Goal: Task Accomplishment & Management: Complete application form

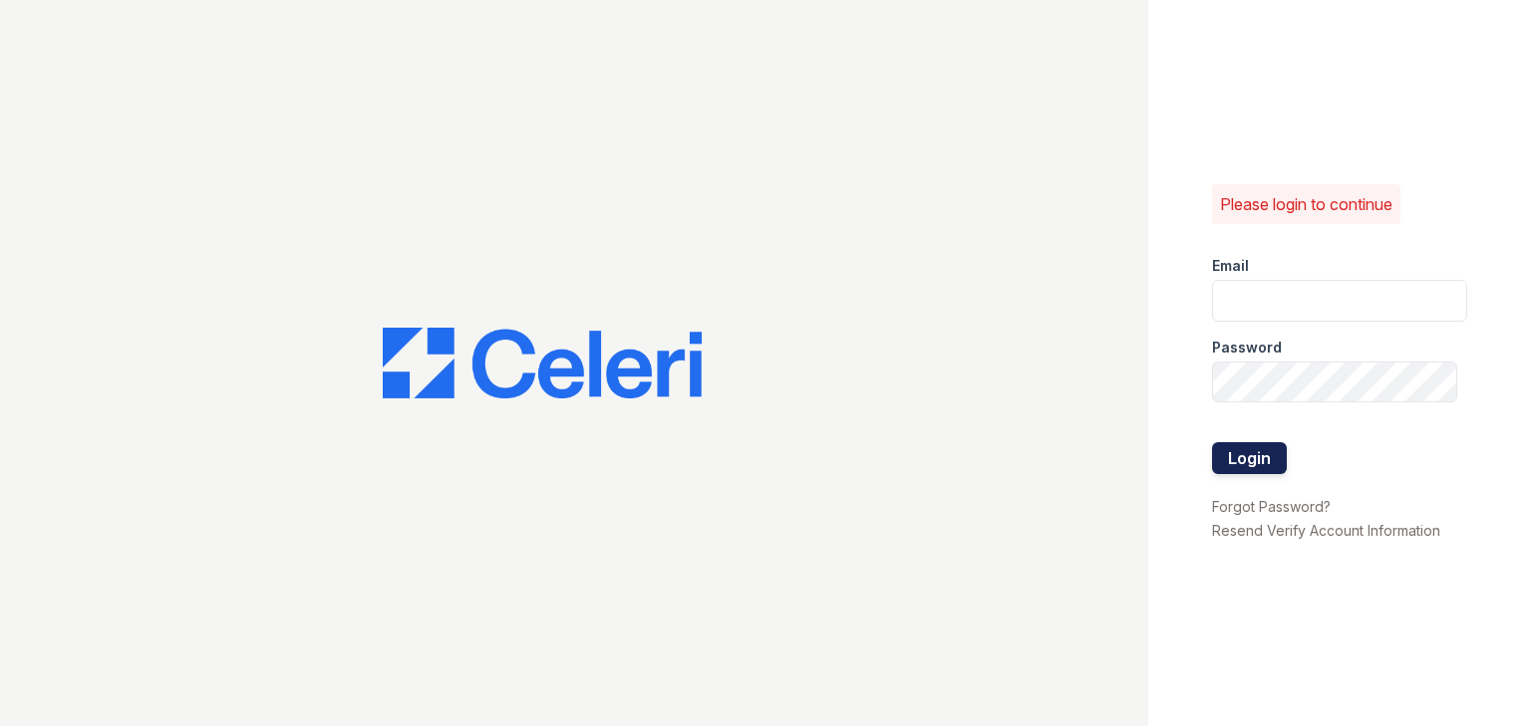
type input "ycarpenter@trinity-pm.com"
click at [1250, 455] on button "Login" at bounding box center [1249, 458] width 75 height 32
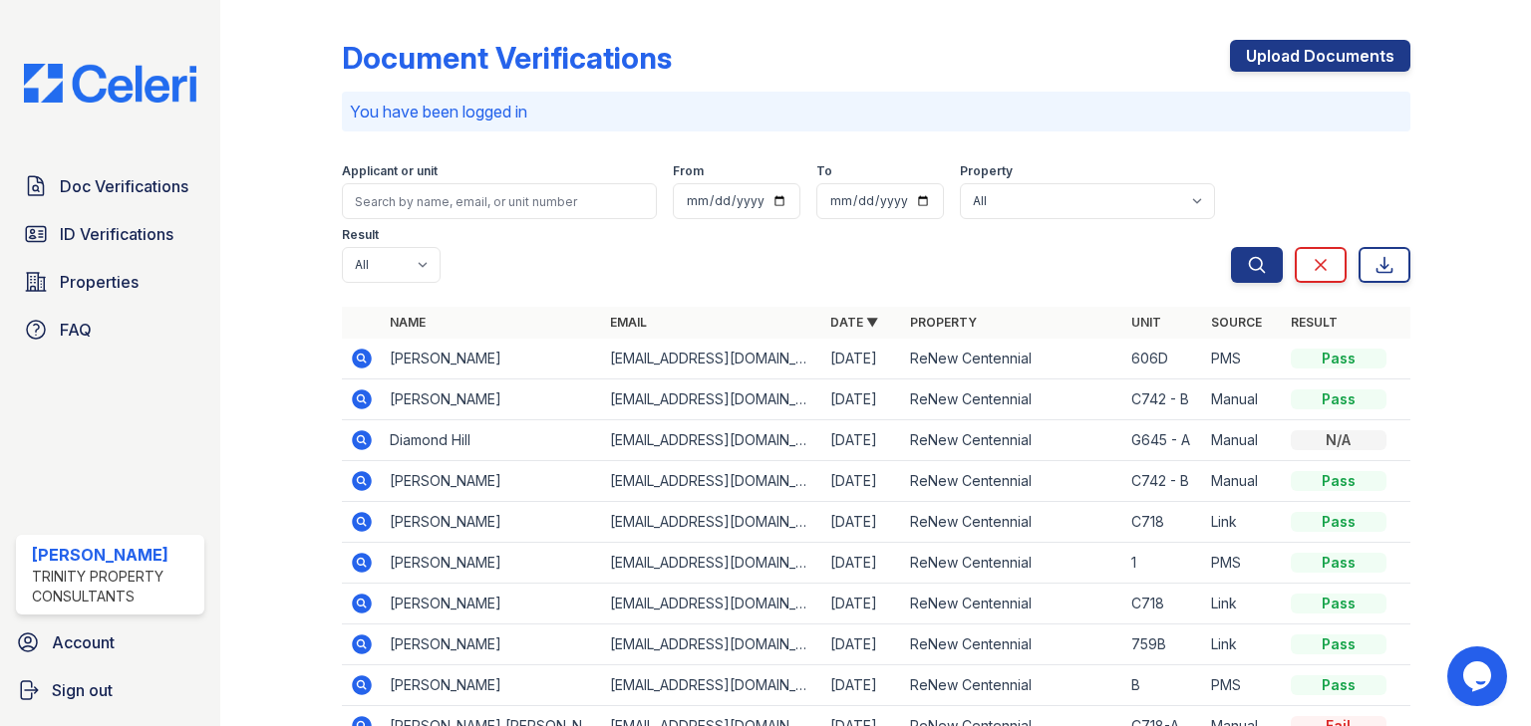
drag, startPoint x: 124, startPoint y: 187, endPoint x: 178, endPoint y: 206, distance: 58.0
click at [124, 187] on span "Doc Verifications" at bounding box center [124, 186] width 129 height 24
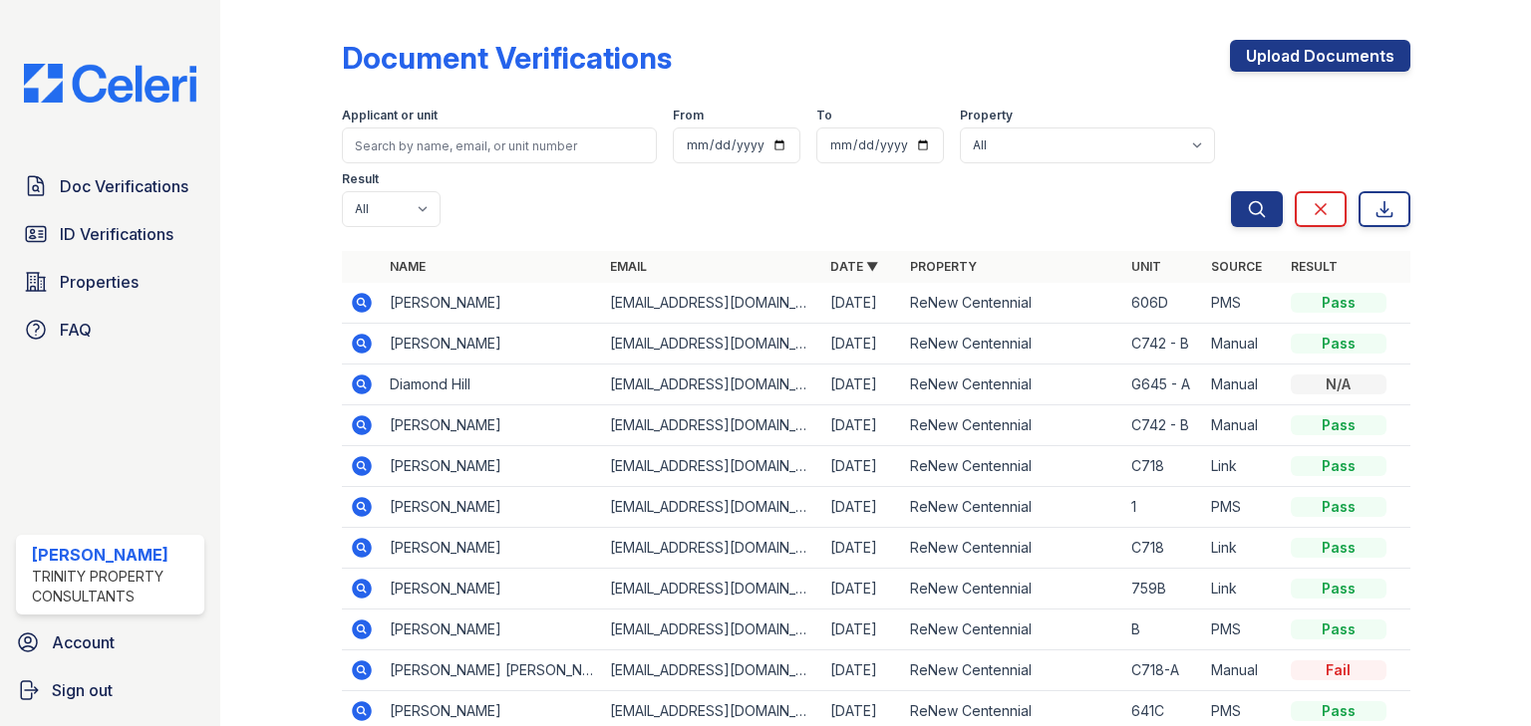
click at [355, 293] on icon at bounding box center [362, 303] width 20 height 20
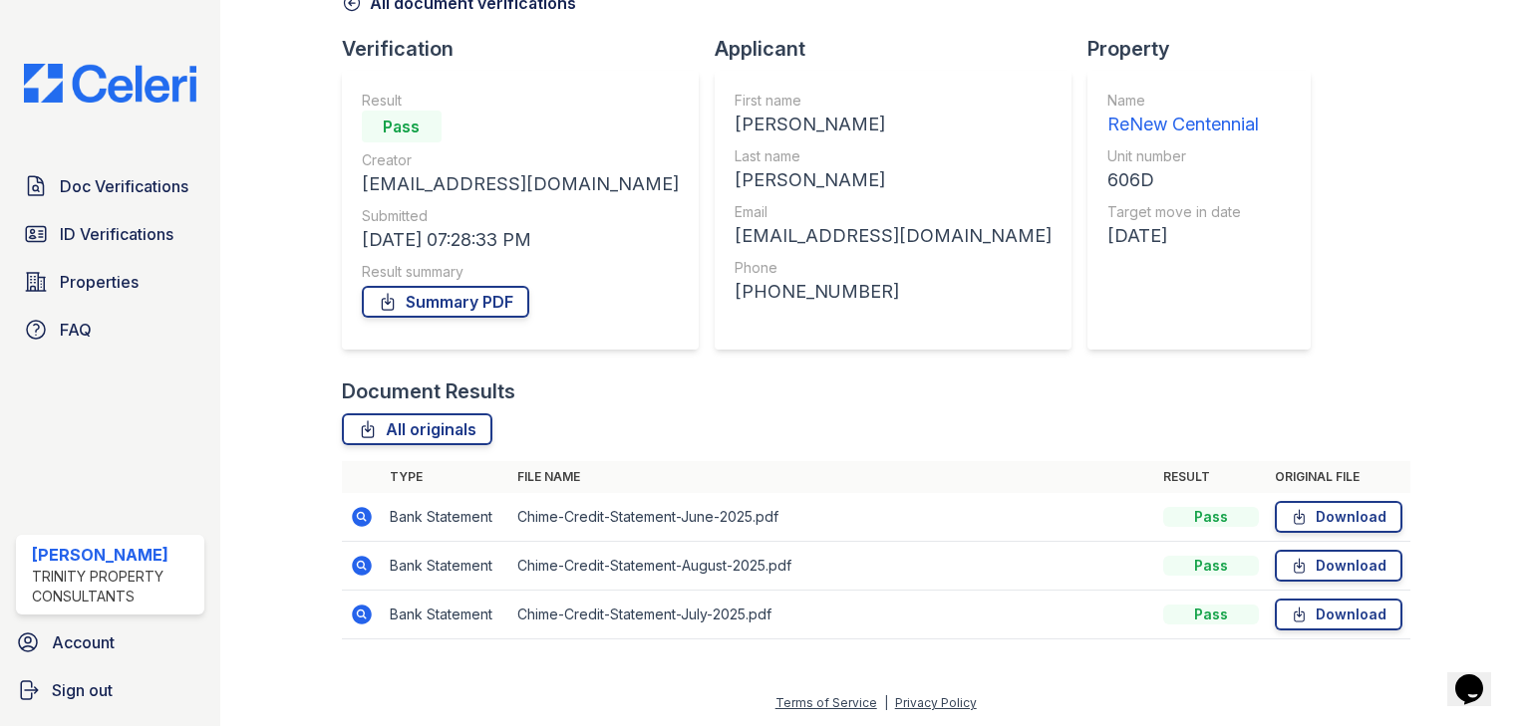
drag, startPoint x: 355, startPoint y: 517, endPoint x: 422, endPoint y: 512, distance: 67.9
click at [356, 517] on icon at bounding box center [362, 517] width 24 height 24
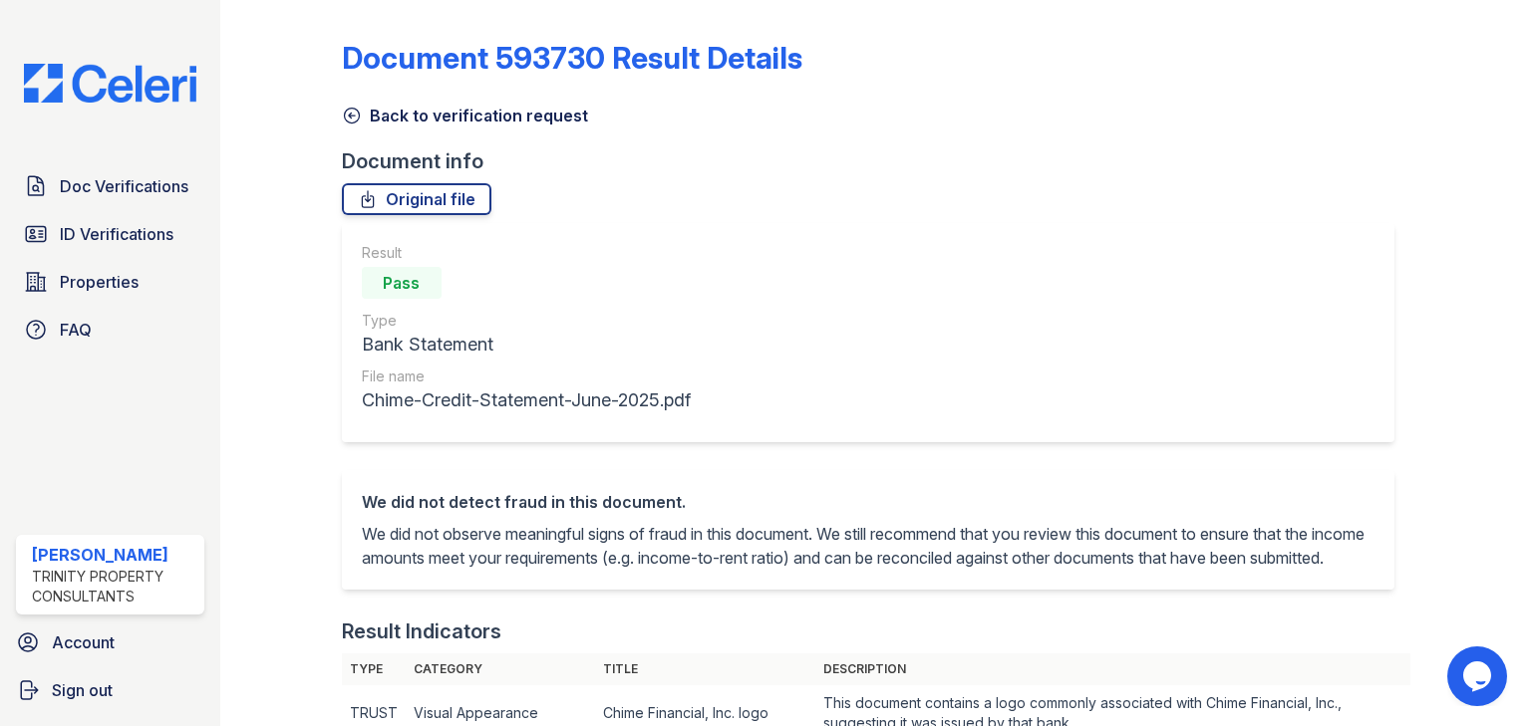
click at [357, 116] on icon at bounding box center [352, 116] width 20 height 20
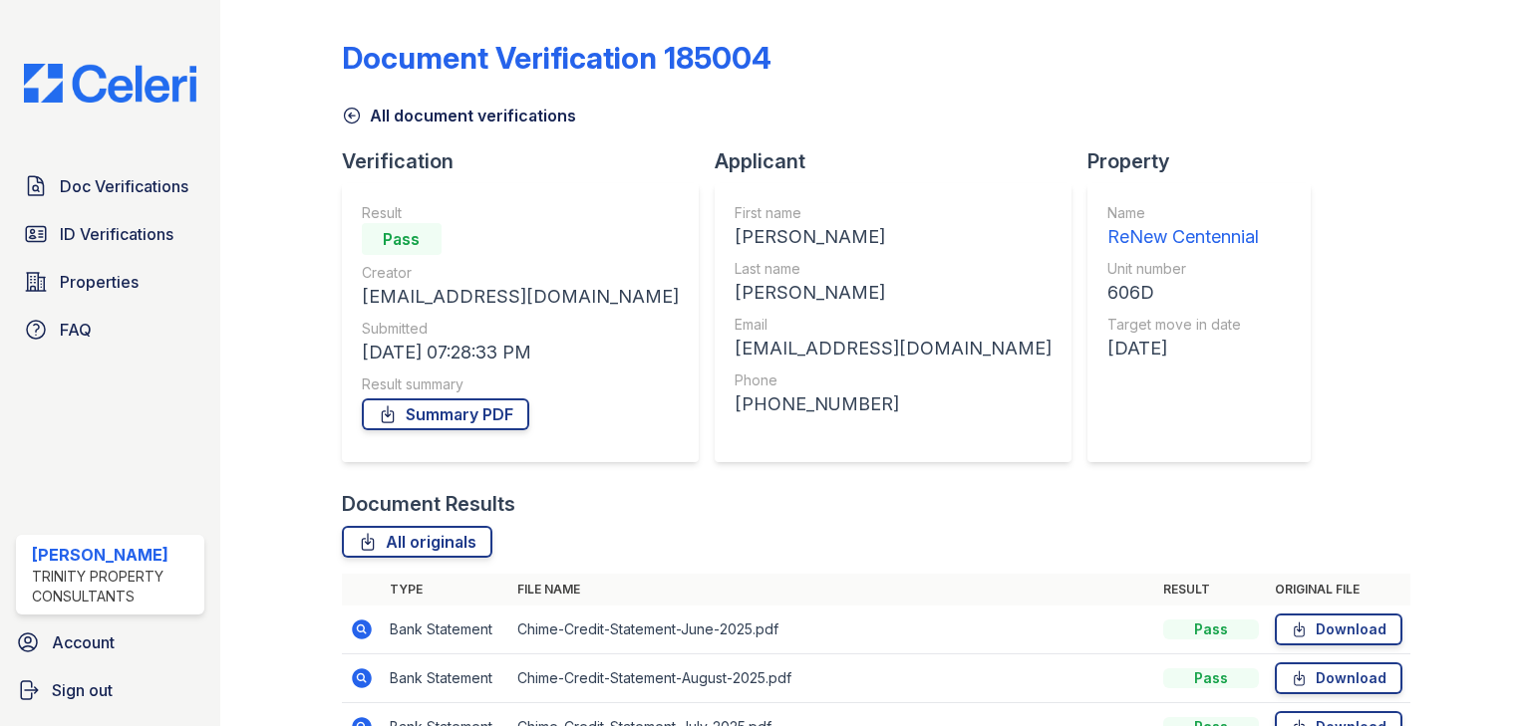
scroll to position [113, 0]
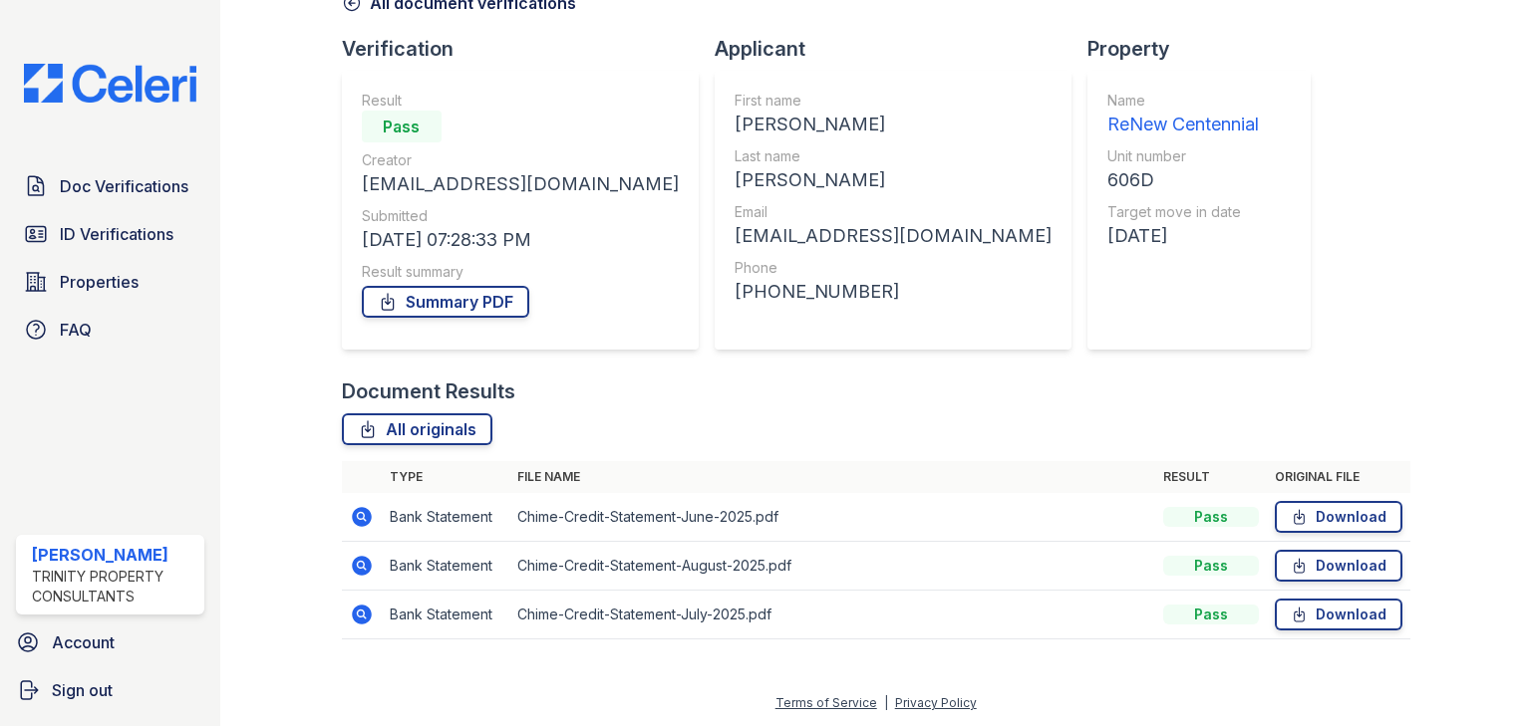
drag, startPoint x: 362, startPoint y: 567, endPoint x: 437, endPoint y: 577, distance: 76.4
click at [363, 566] on icon at bounding box center [362, 566] width 24 height 24
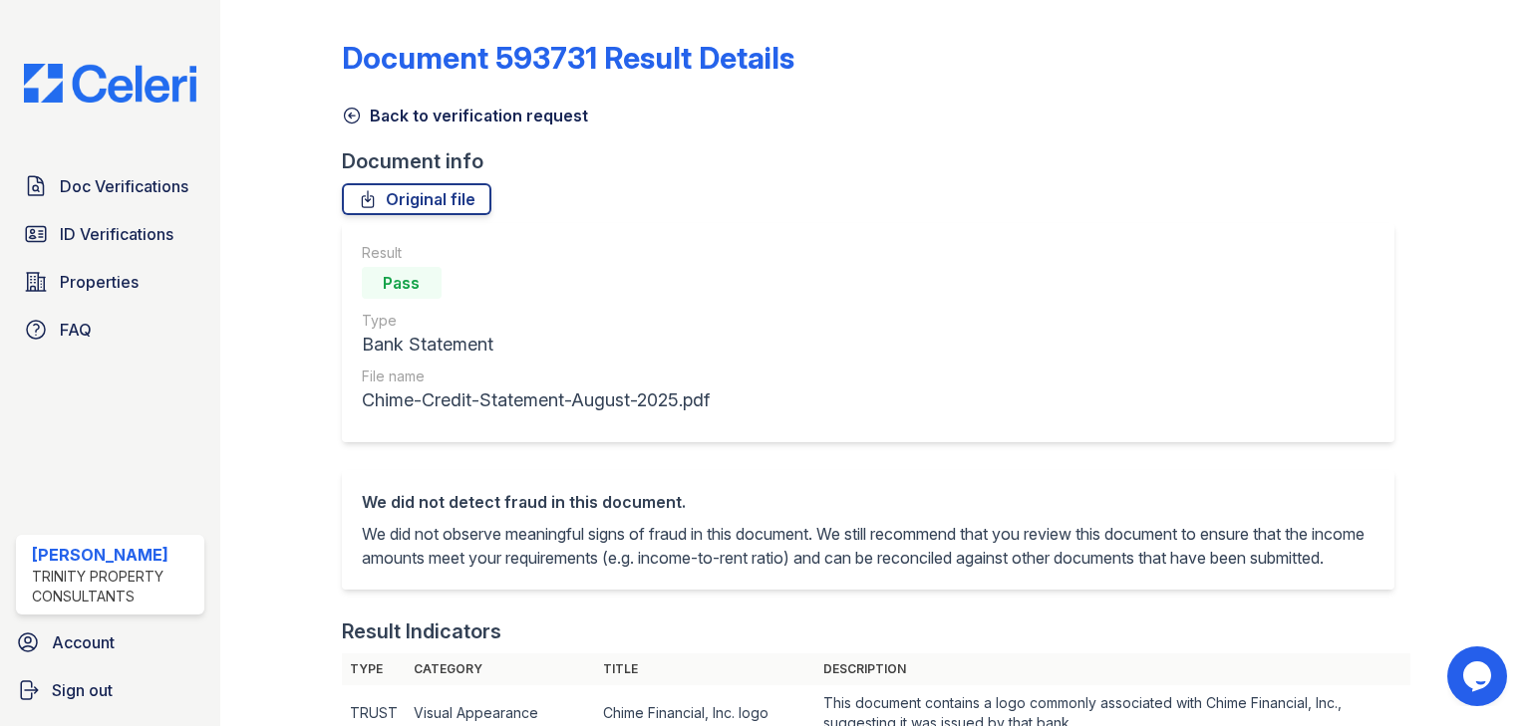
drag, startPoint x: 358, startPoint y: 114, endPoint x: 371, endPoint y: 130, distance: 20.5
click at [358, 114] on icon at bounding box center [351, 116] width 15 height 15
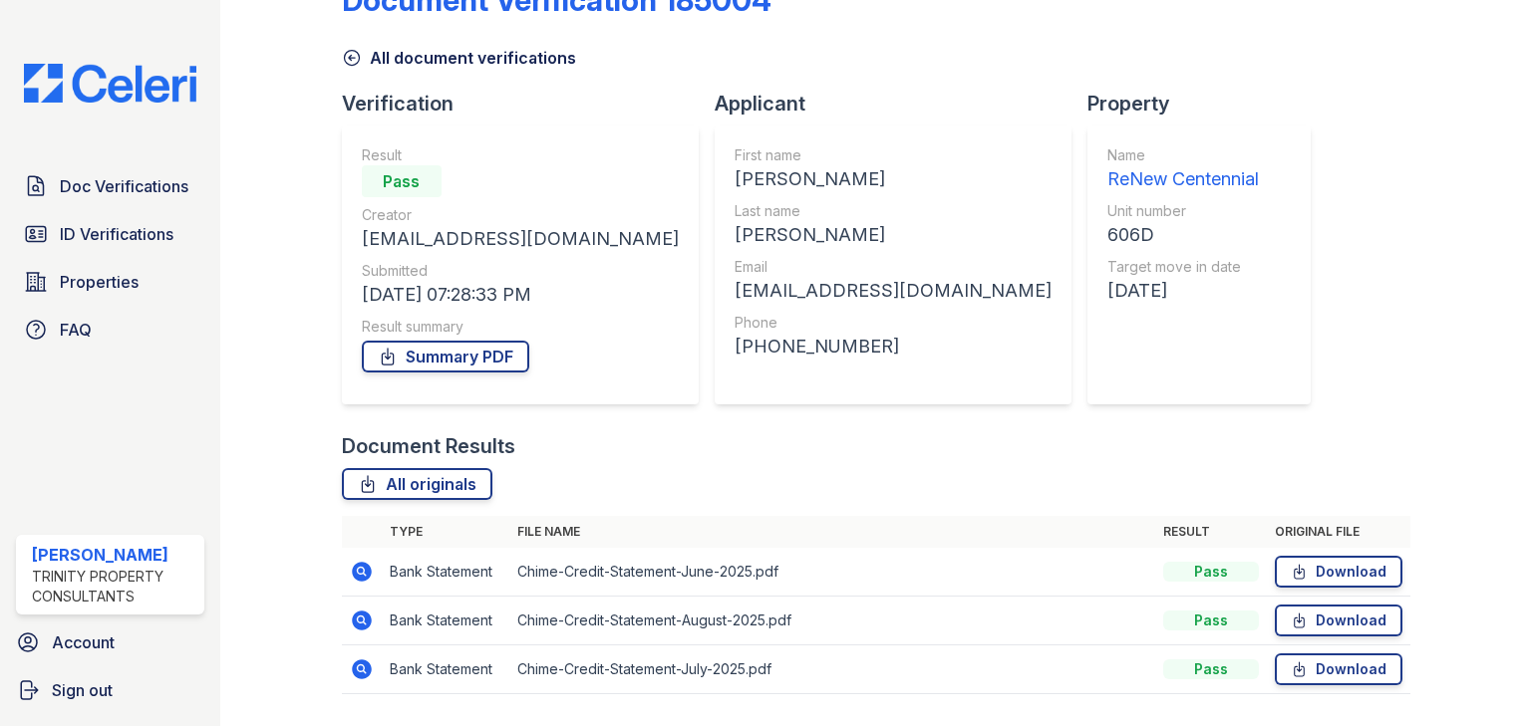
scroll to position [113, 0]
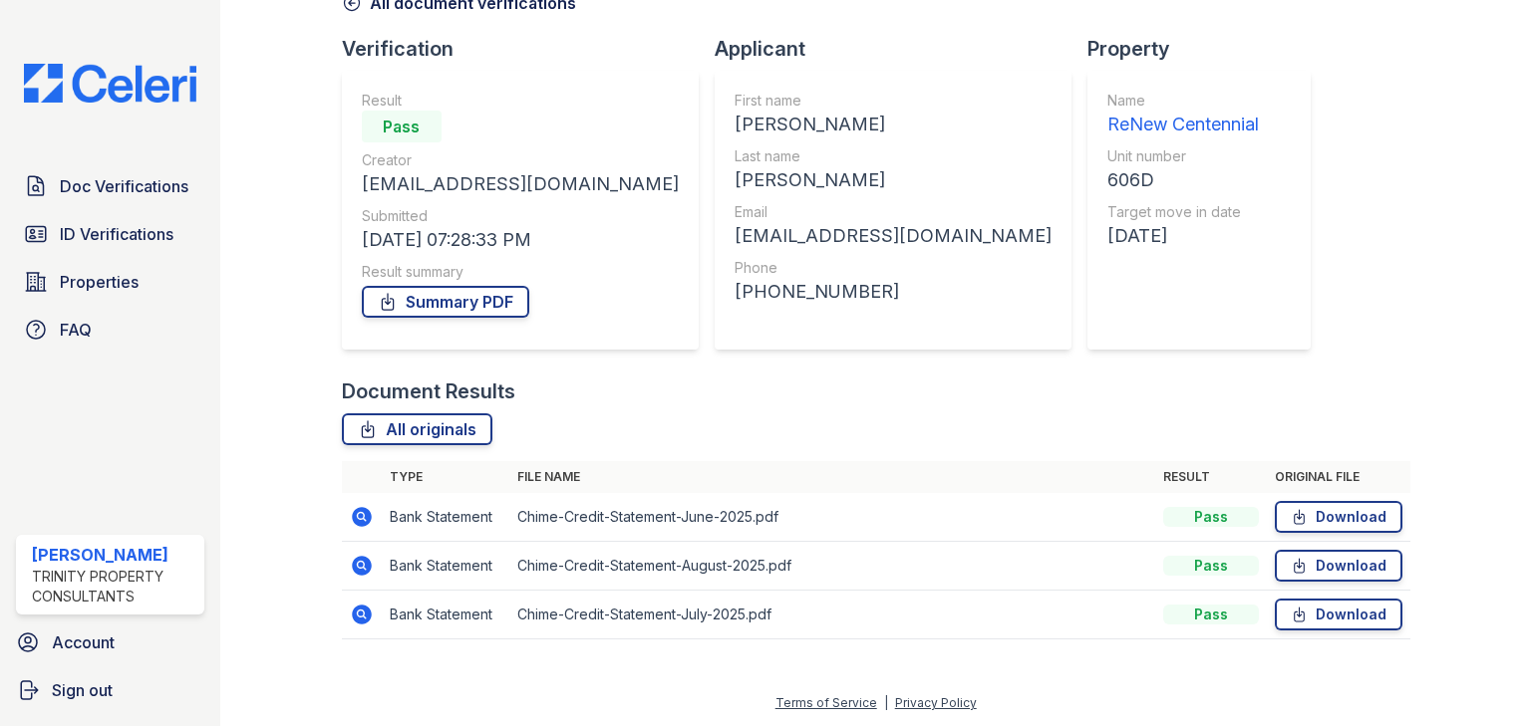
click at [364, 611] on icon at bounding box center [362, 615] width 20 height 20
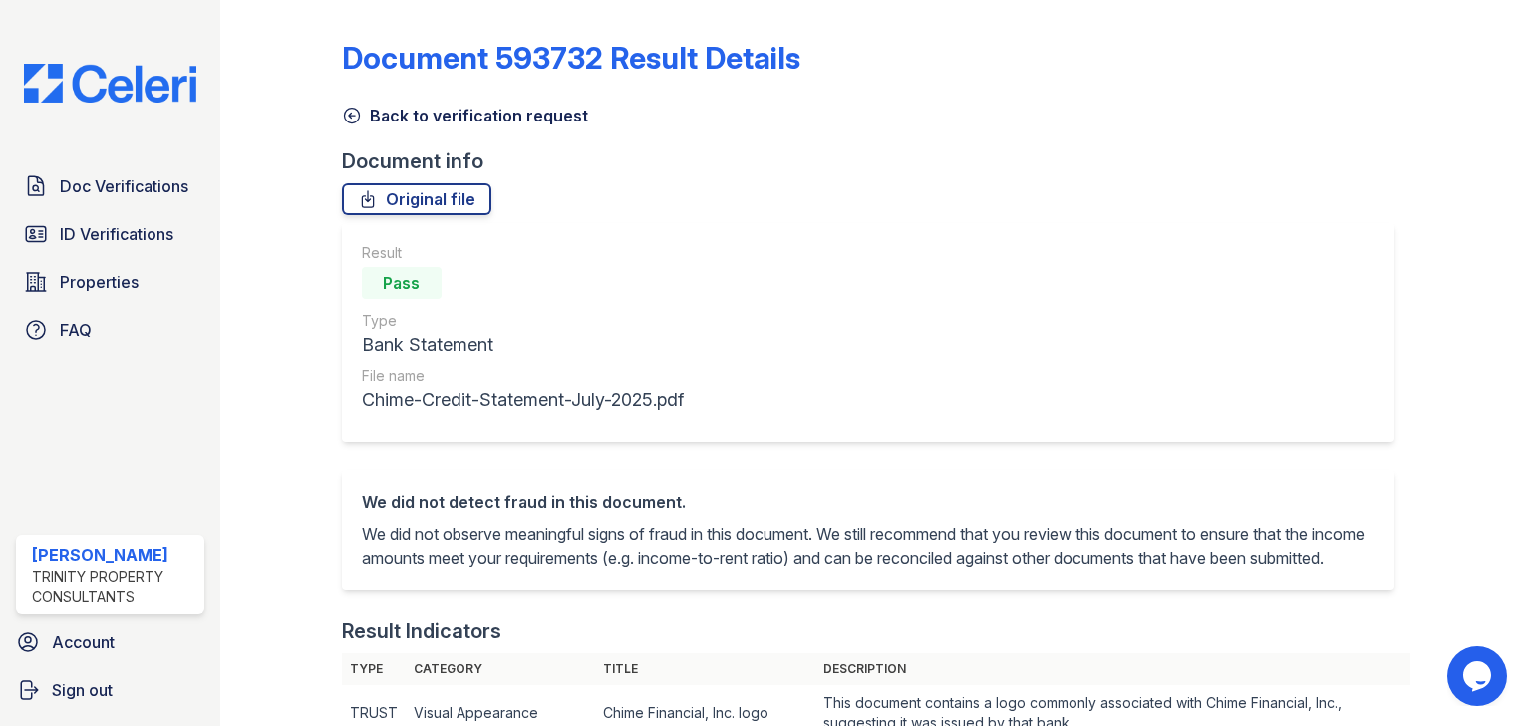
click at [350, 113] on icon at bounding box center [351, 116] width 15 height 15
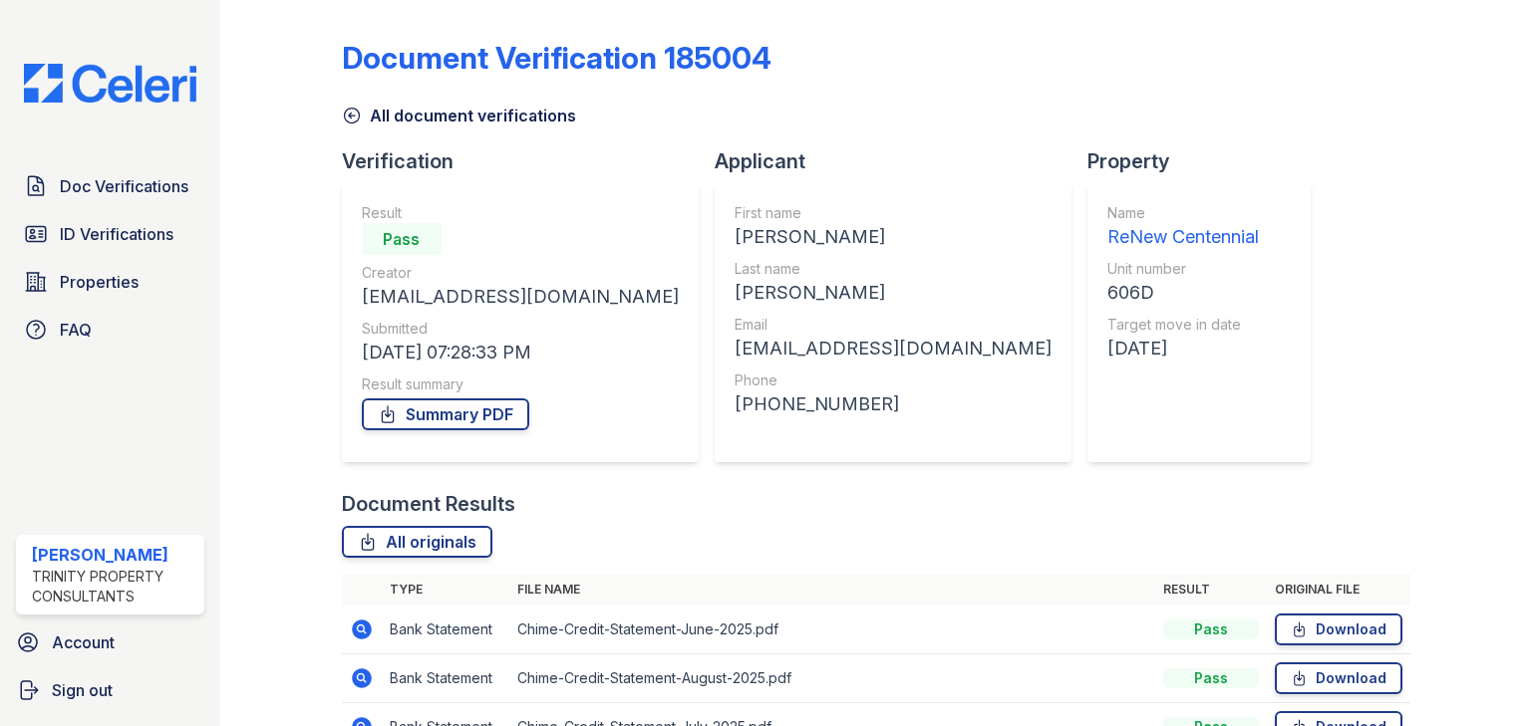
click at [359, 114] on icon at bounding box center [352, 116] width 20 height 20
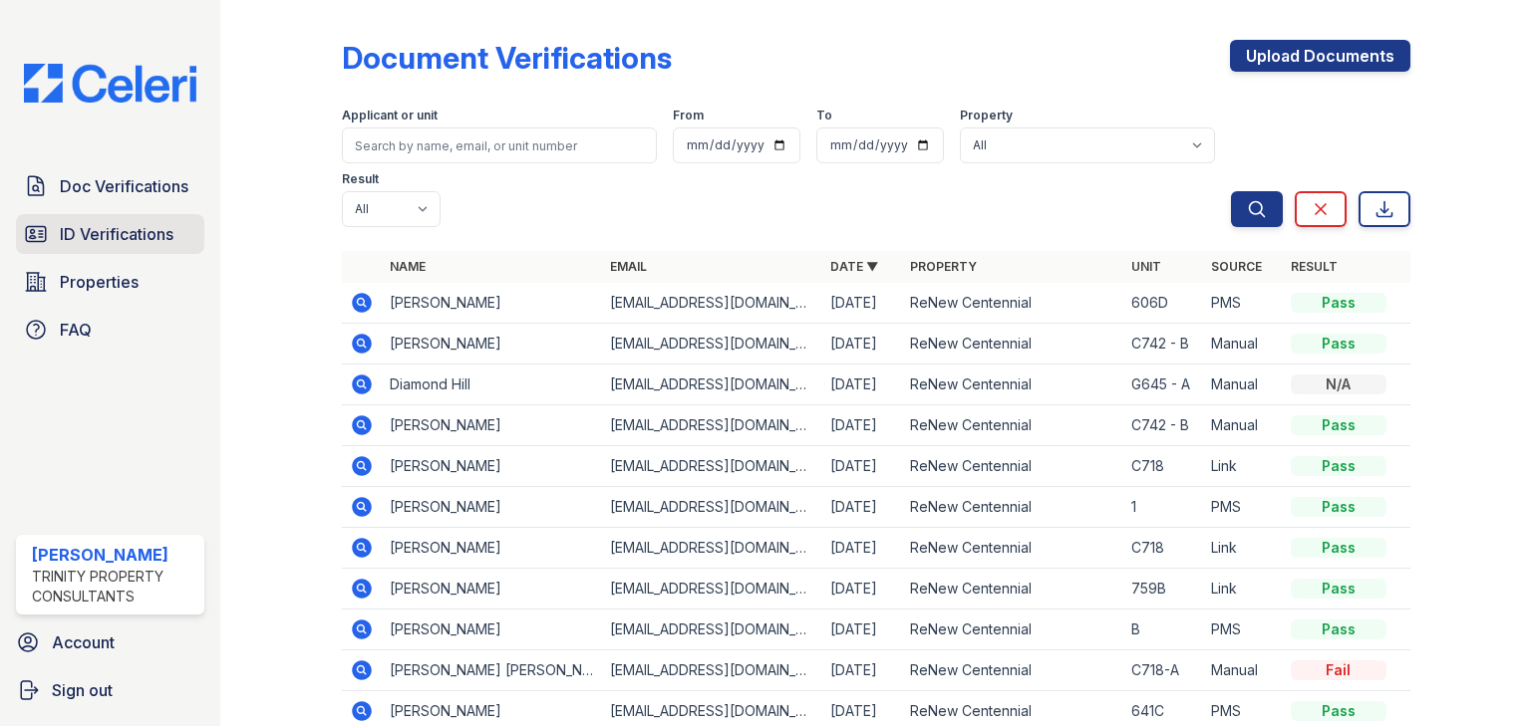
click at [120, 239] on span "ID Verifications" at bounding box center [117, 234] width 114 height 24
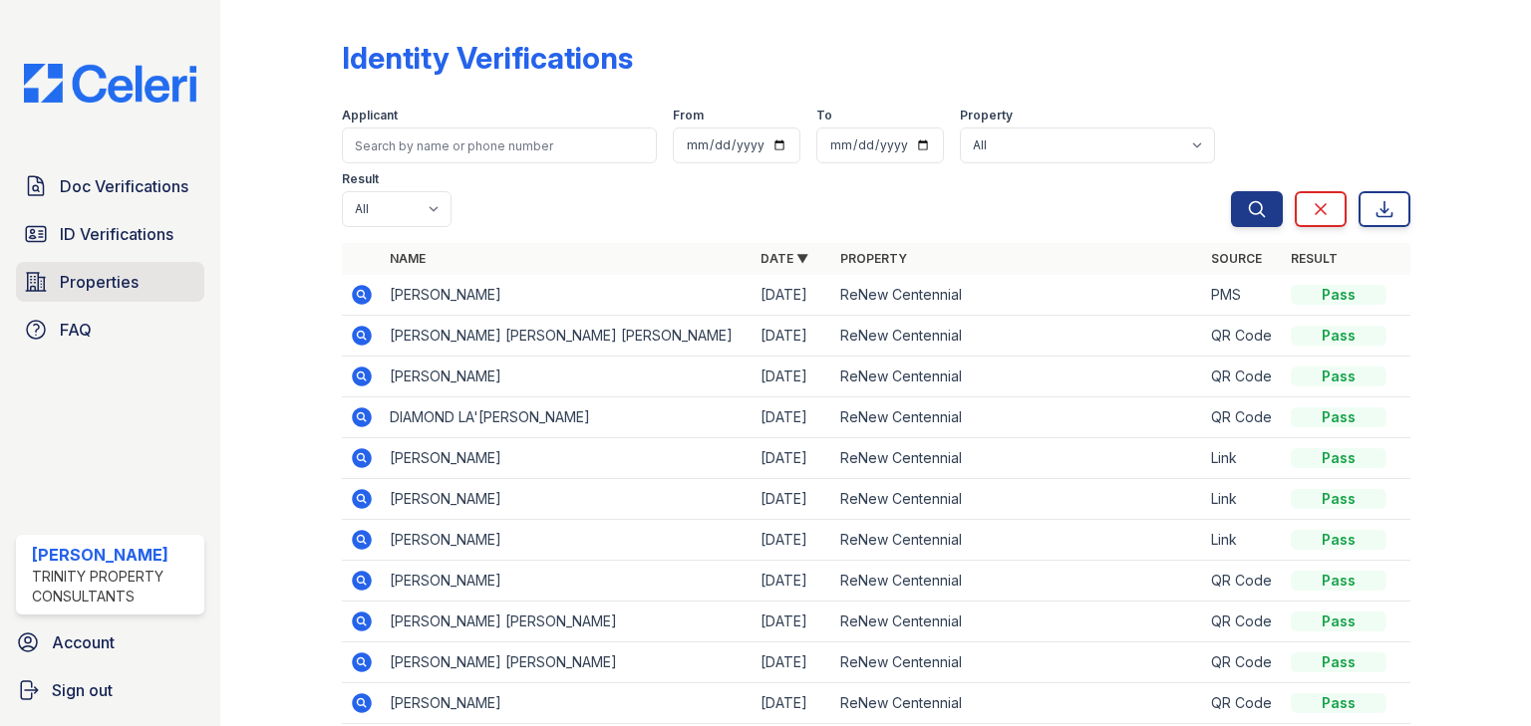
click at [124, 287] on span "Properties" at bounding box center [99, 282] width 79 height 24
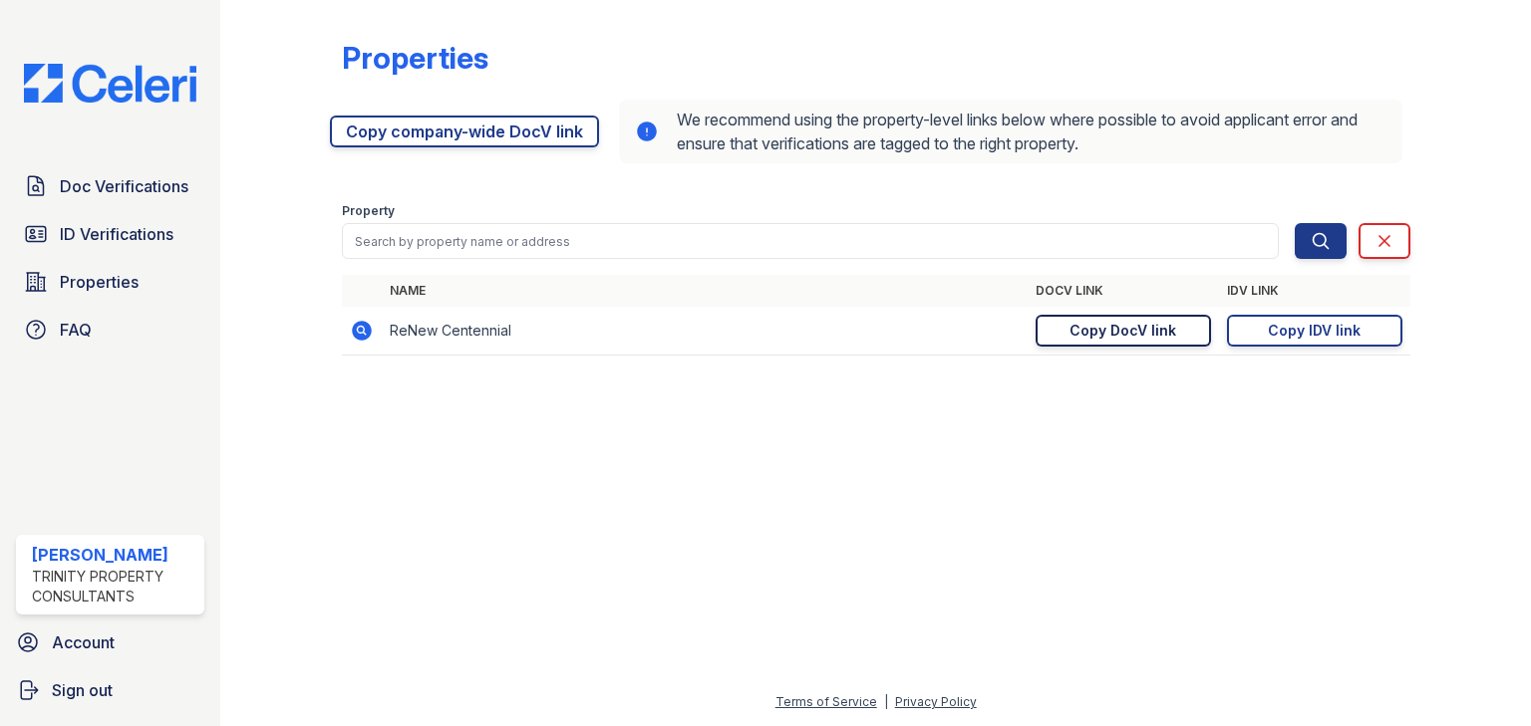
click at [1128, 322] on div "Copy DocV link" at bounding box center [1122, 331] width 107 height 20
click at [128, 190] on span "Doc Verifications" at bounding box center [124, 186] width 129 height 24
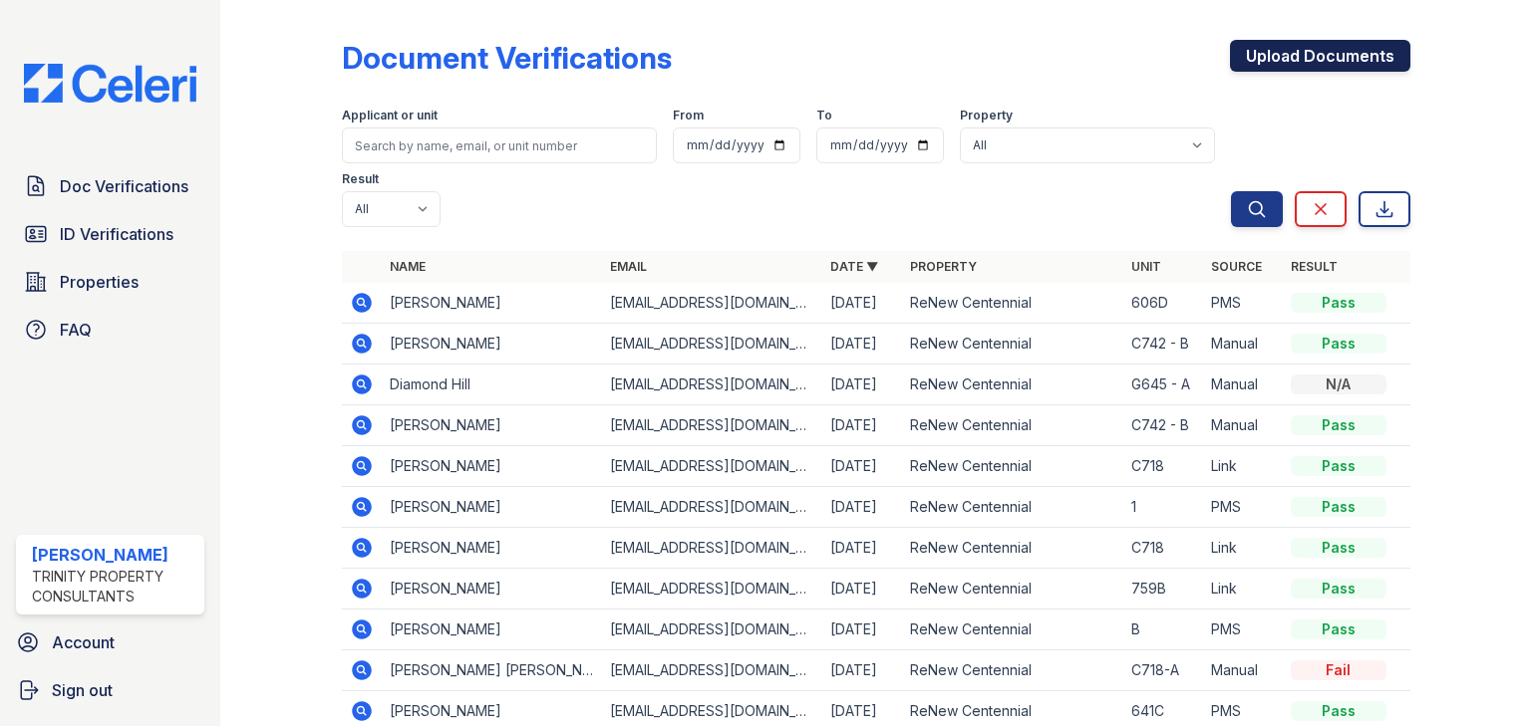
click at [1271, 68] on link "Upload Documents" at bounding box center [1320, 56] width 180 height 32
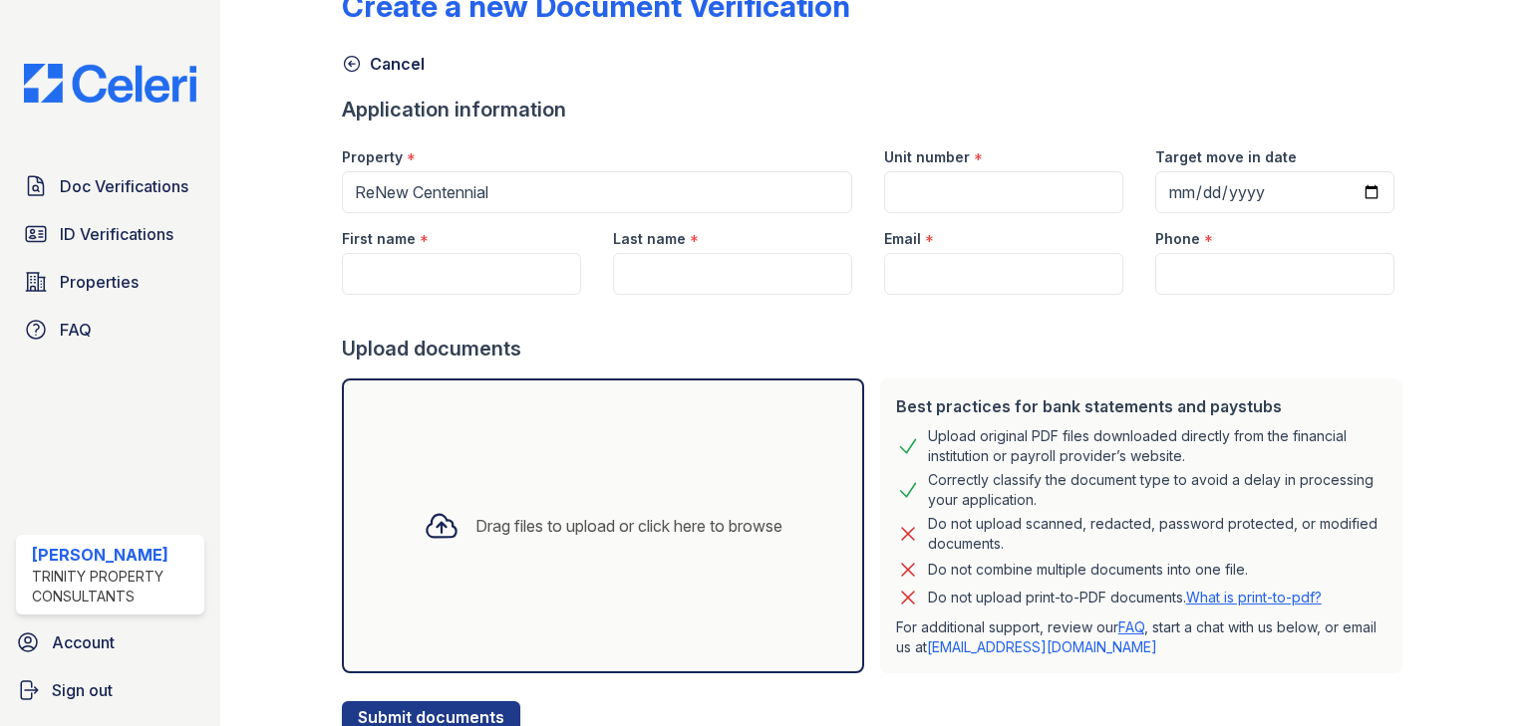
scroll to position [80, 0]
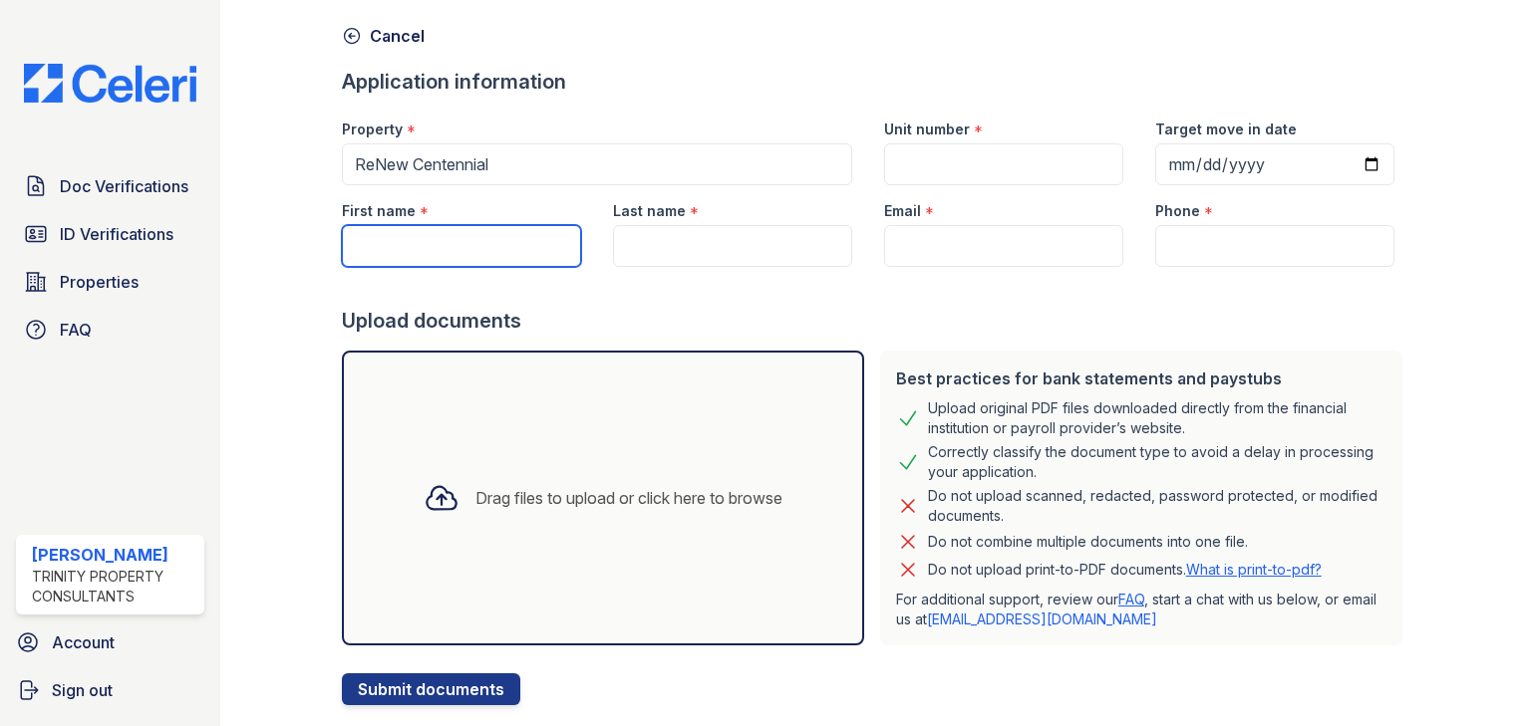
click at [526, 231] on input "First name" at bounding box center [461, 246] width 239 height 42
type input "[PERSON_NAME]"
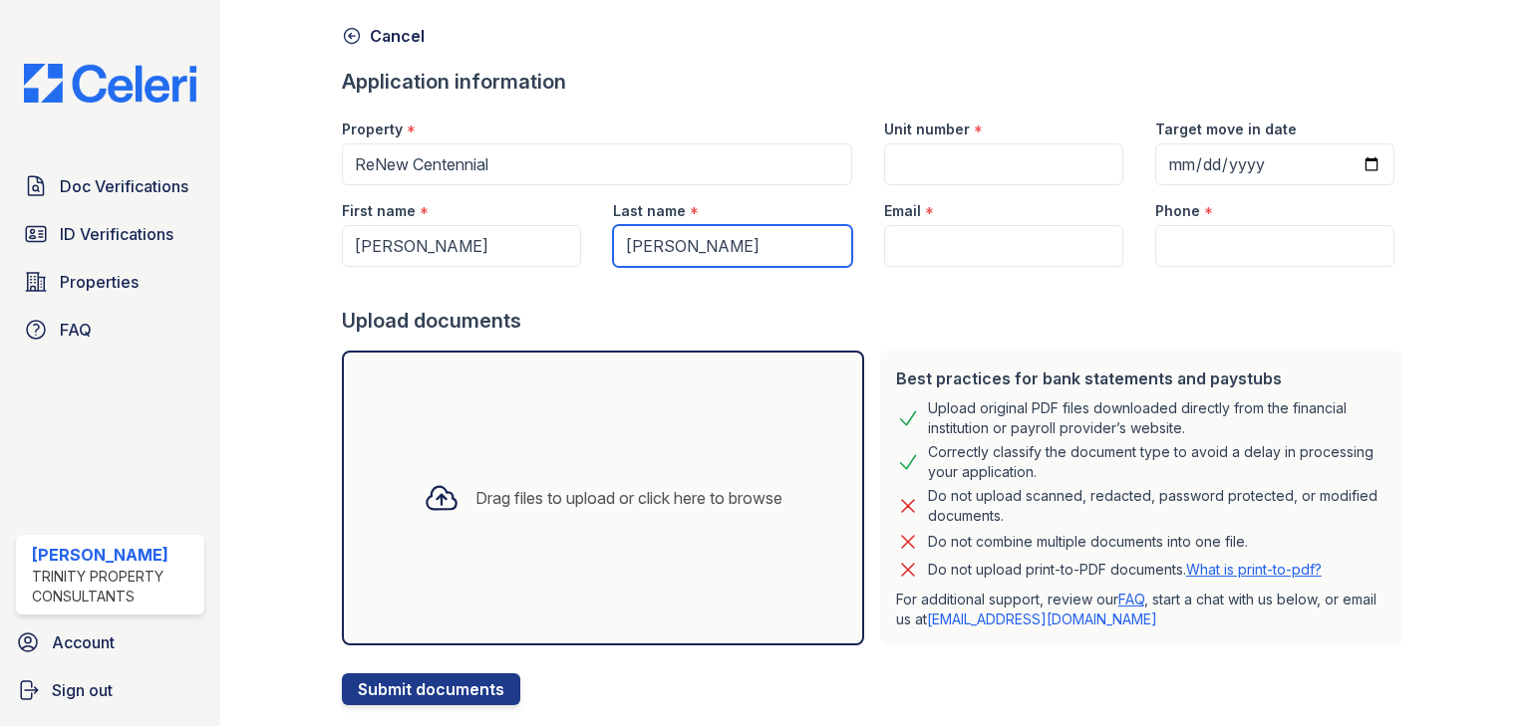
type input "[PERSON_NAME]"
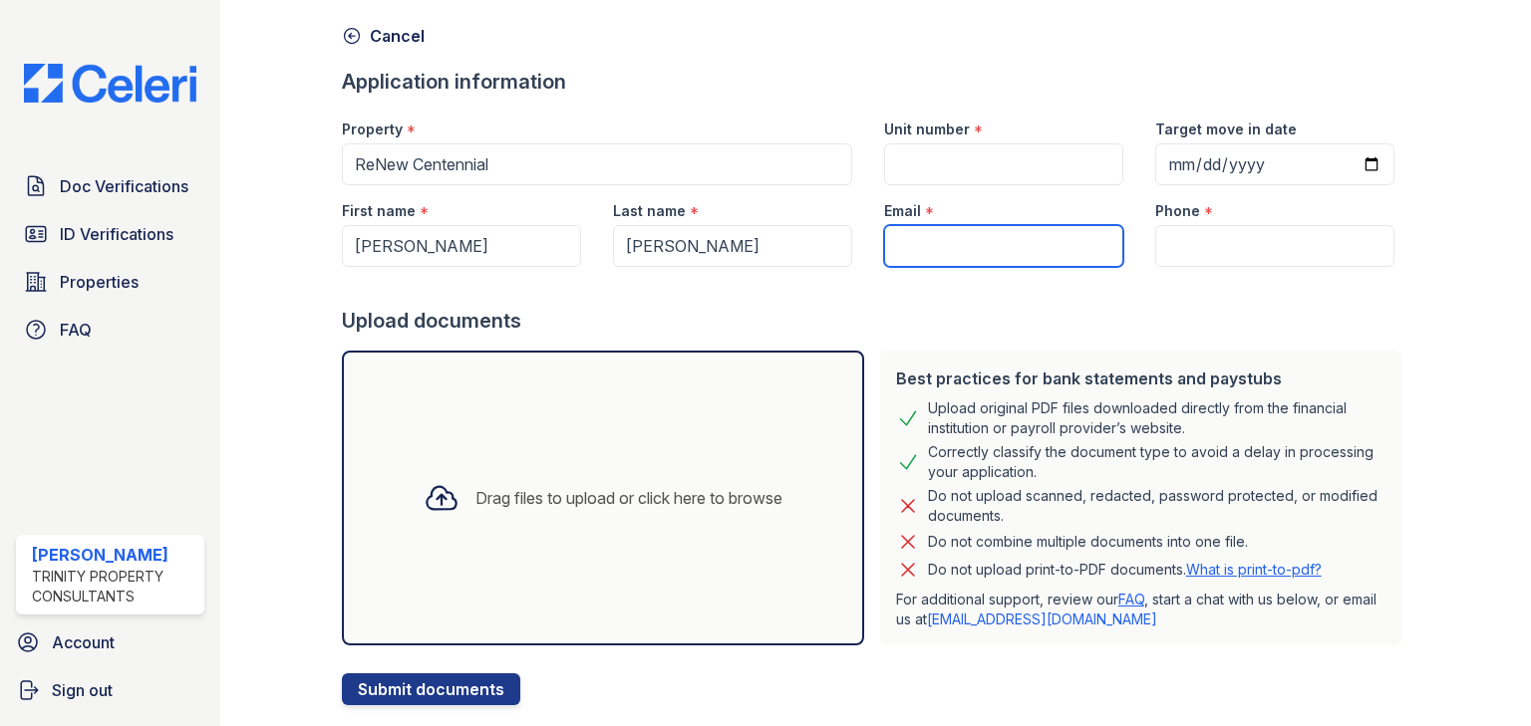
paste input "[EMAIL_ADDRESS][DOMAIN_NAME]"
type input "[EMAIL_ADDRESS][DOMAIN_NAME]"
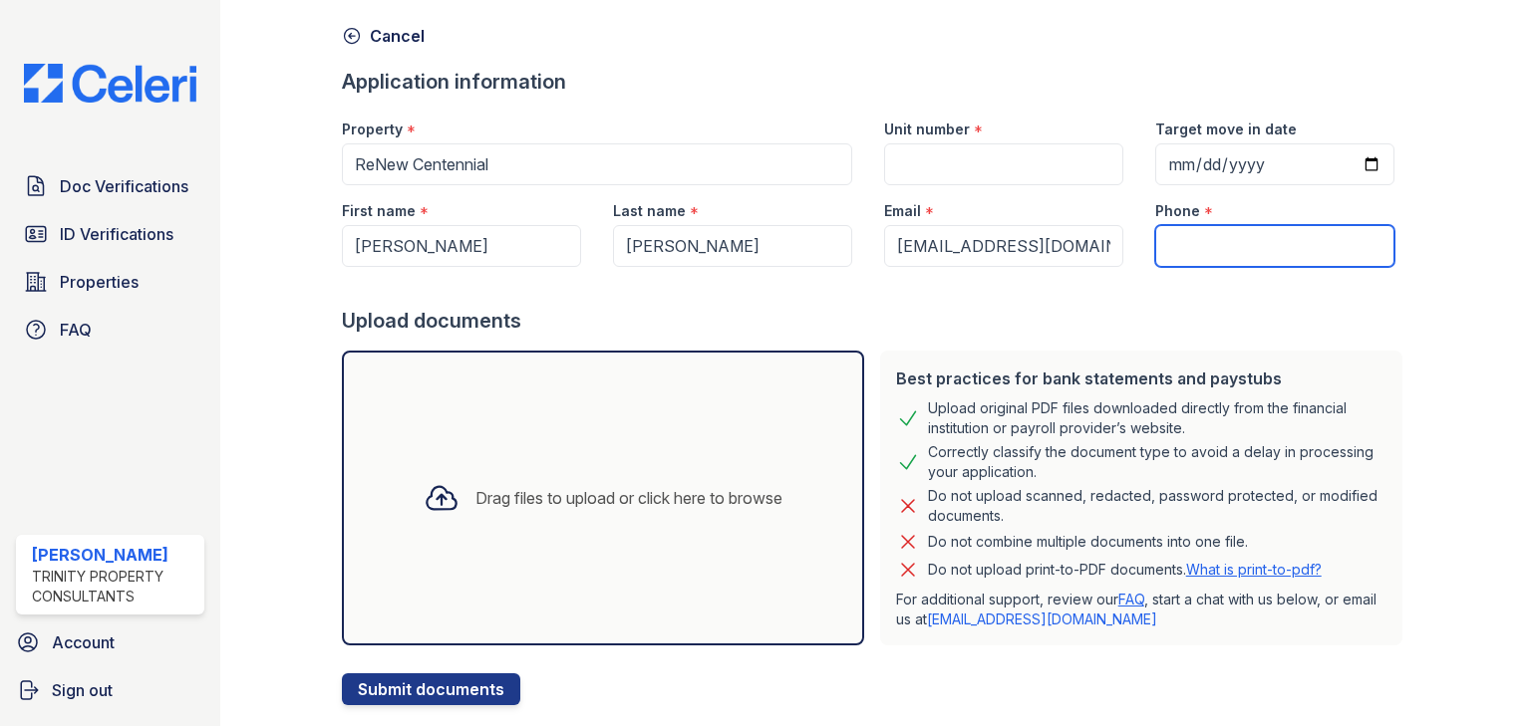
click at [1228, 231] on input "Phone" at bounding box center [1274, 246] width 239 height 42
paste input "[PHONE_NUMBER]"
type input "[PHONE_NUMBER]"
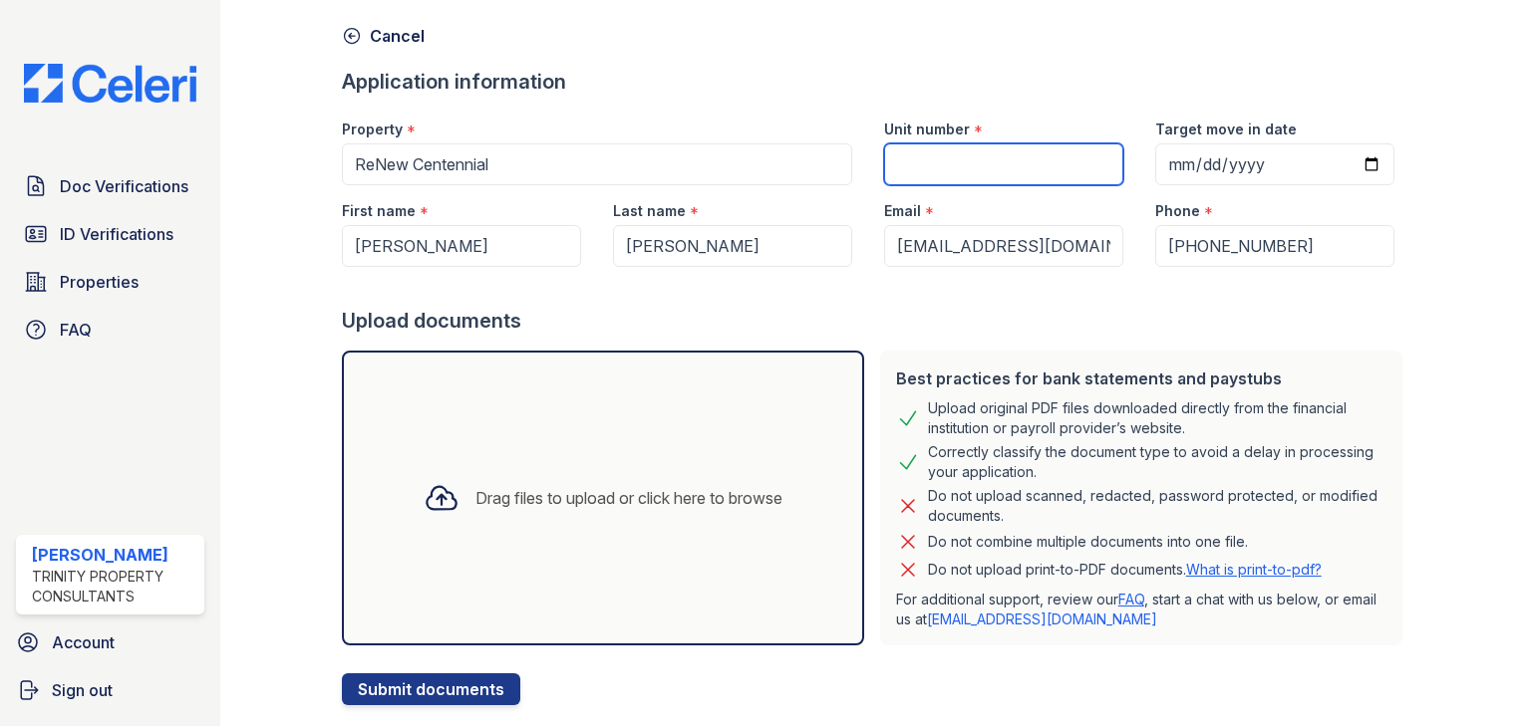
click at [988, 174] on input "Unit number" at bounding box center [1003, 164] width 239 height 42
type input "c606-c"
click at [494, 493] on div "Drag files to upload or click here to browse" at bounding box center [628, 498] width 307 height 24
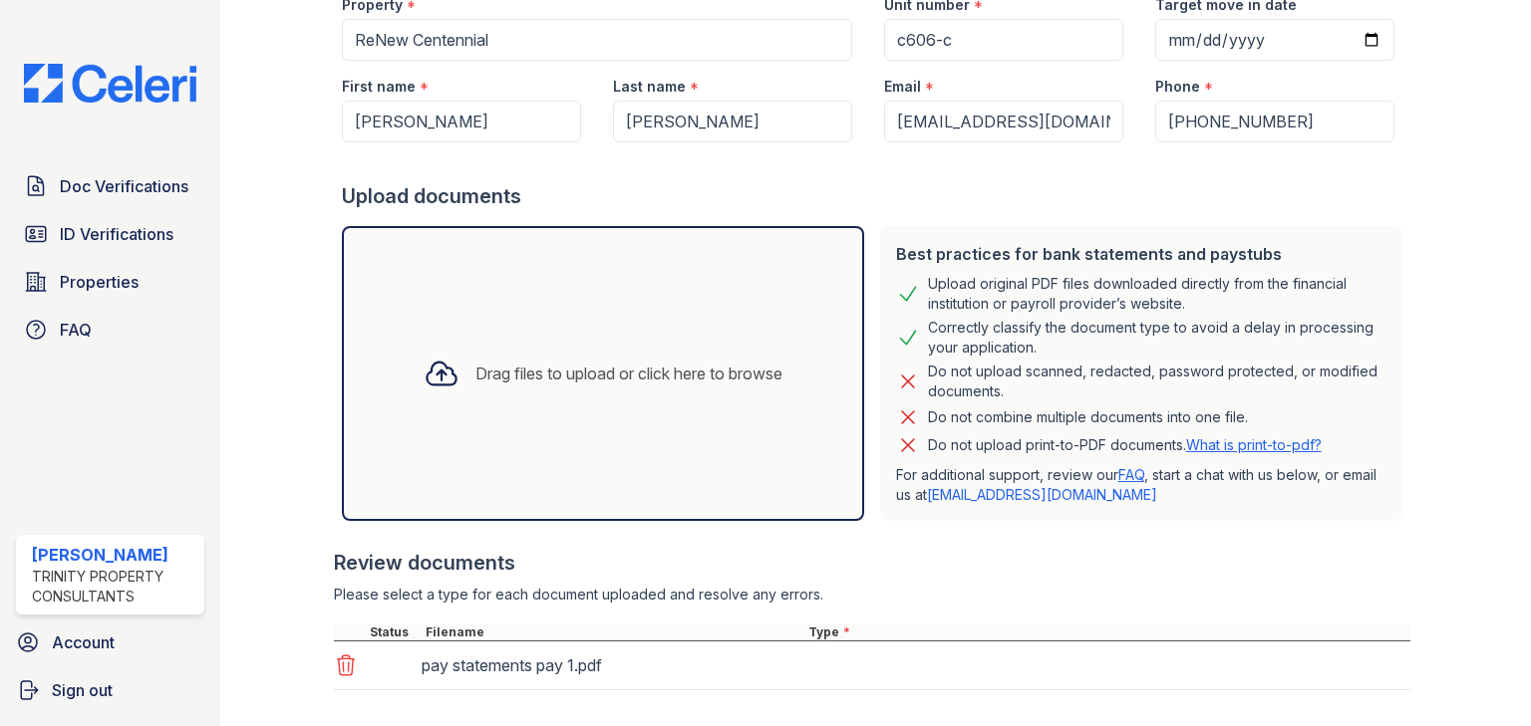
scroll to position [307, 0]
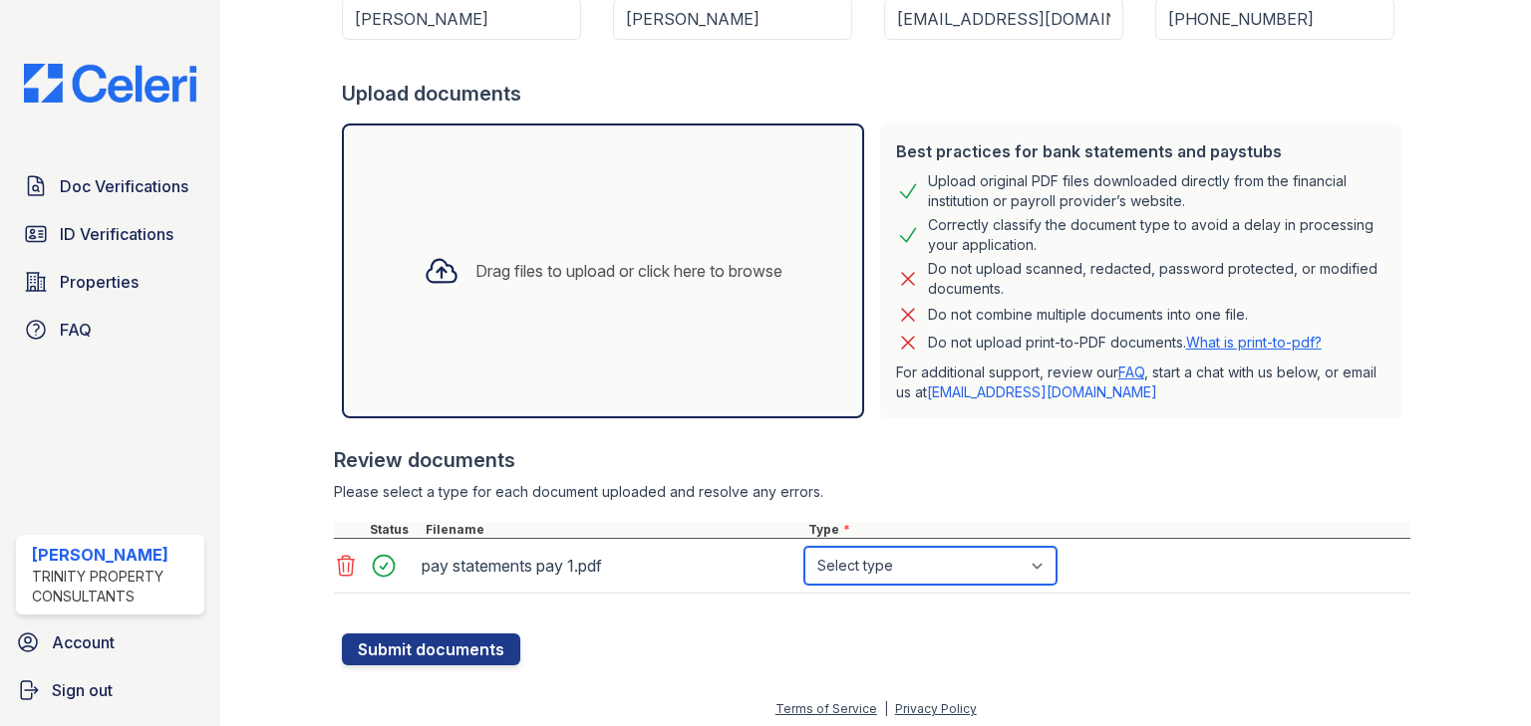
click at [980, 574] on select "Select type Paystub Bank Statement Offer Letter Tax Documents Benefit Award Let…" at bounding box center [930, 566] width 252 height 38
click at [804, 547] on select "Select type Paystub Bank Statement Offer Letter Tax Documents Benefit Award Let…" at bounding box center [930, 566] width 252 height 38
click at [963, 576] on select "Select type Paystub Bank Statement Offer Letter Tax Documents Benefit Award Let…" at bounding box center [930, 566] width 252 height 38
select select "bank_statement"
click at [804, 547] on select "Select type Paystub Bank Statement Offer Letter Tax Documents Benefit Award Let…" at bounding box center [930, 566] width 252 height 38
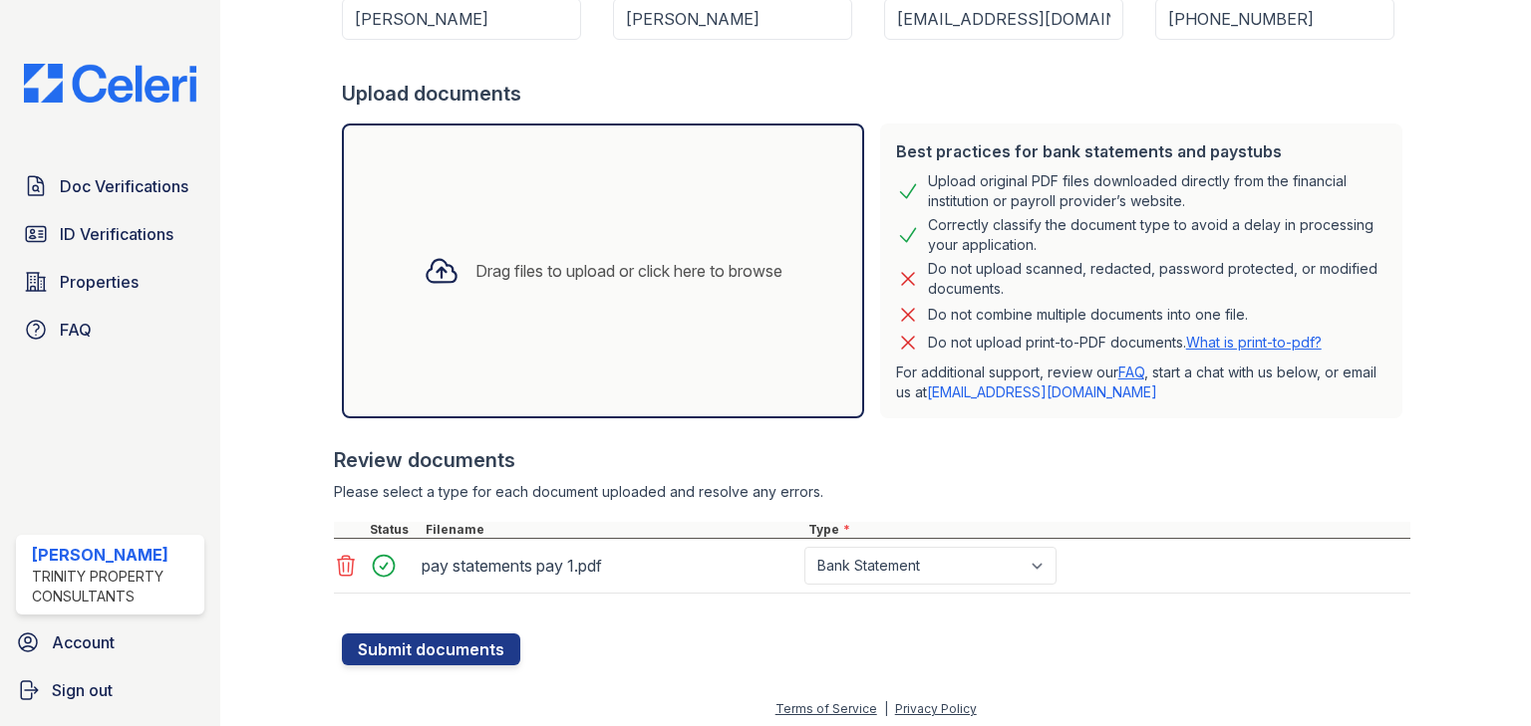
click at [587, 307] on div "Drag files to upload or click here to browse" at bounding box center [603, 271] width 522 height 295
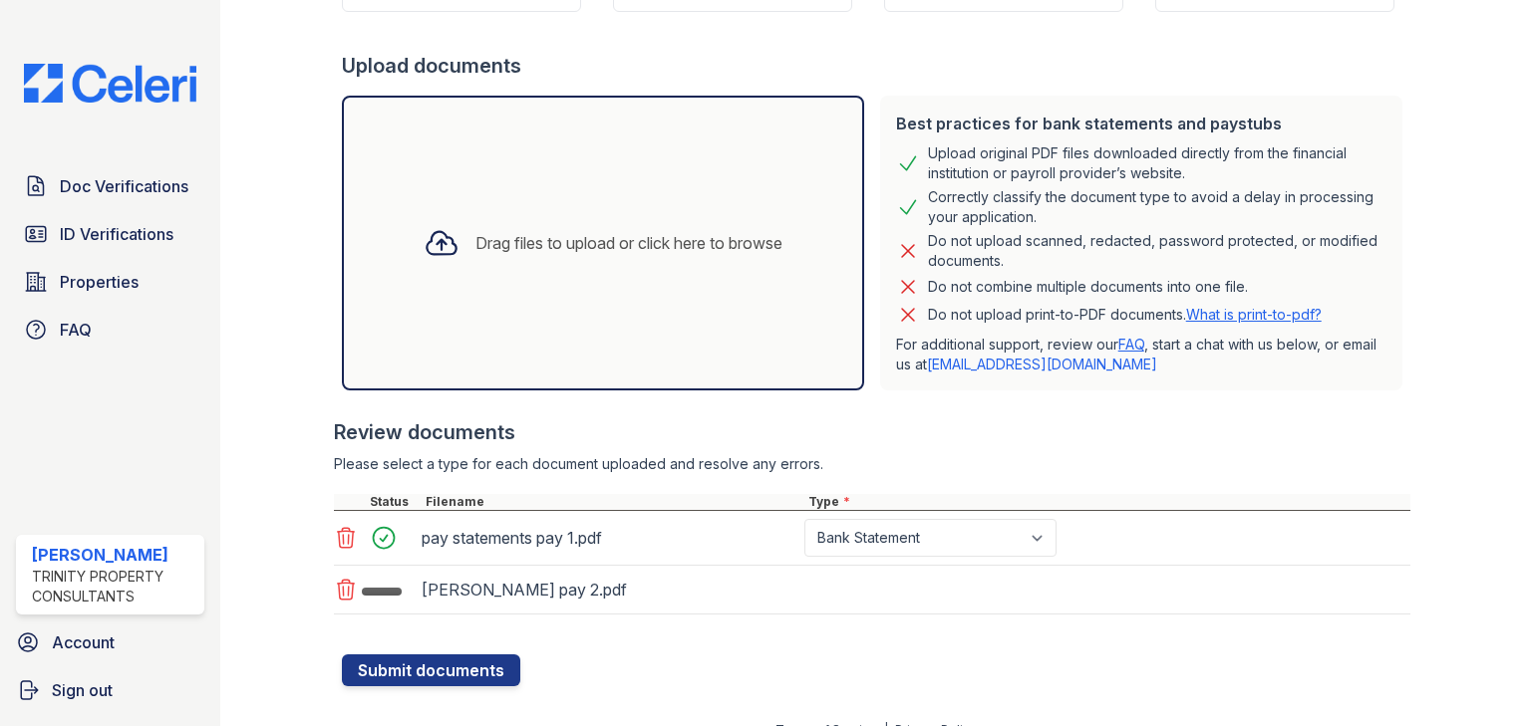
scroll to position [361, 0]
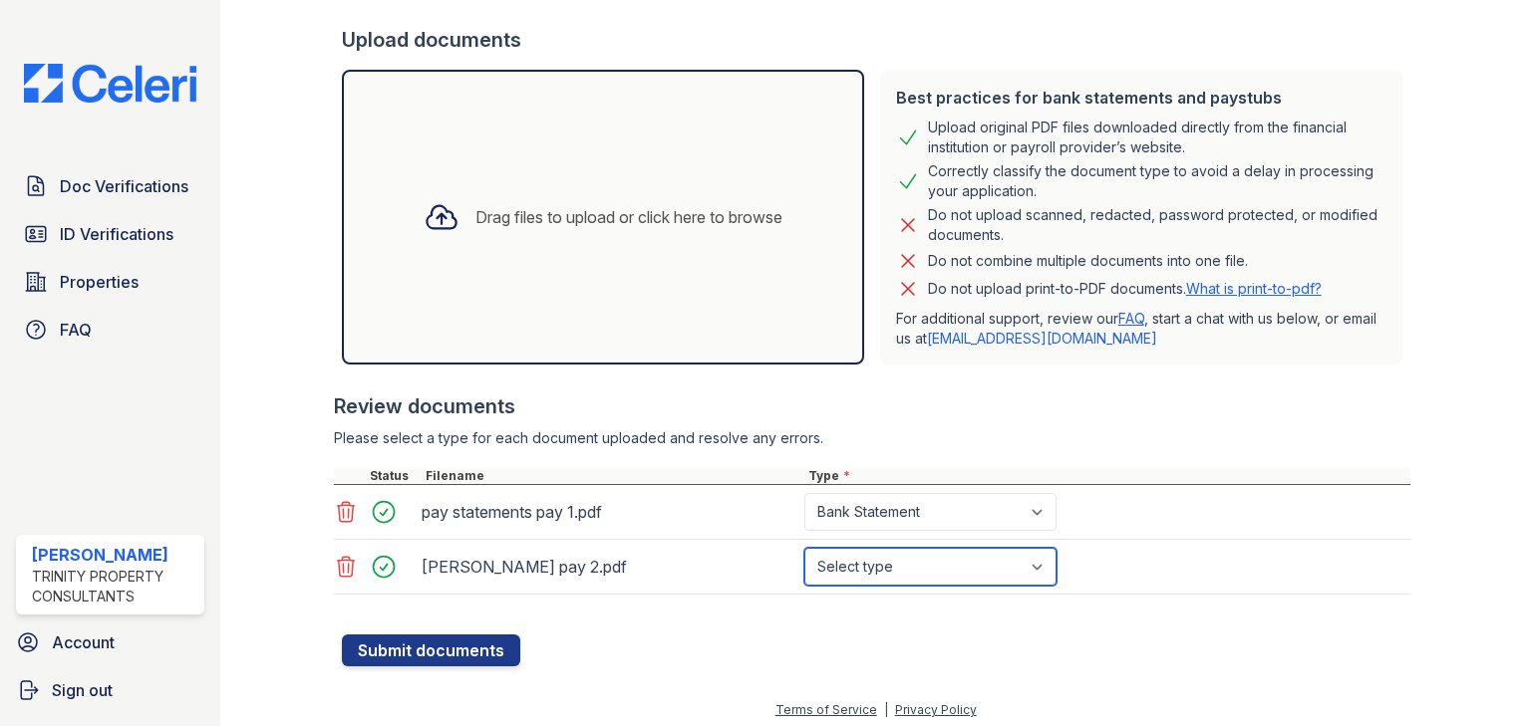
click at [968, 575] on select "Select type Paystub Bank Statement Offer Letter Tax Documents Benefit Award Let…" at bounding box center [930, 567] width 252 height 38
select select "bank_statement"
click at [804, 548] on select "Select type Paystub Bank Statement Offer Letter Tax Documents Benefit Award Let…" at bounding box center [930, 567] width 252 height 38
click at [650, 274] on div "Drag files to upload or click here to browse" at bounding box center [603, 217] width 522 height 295
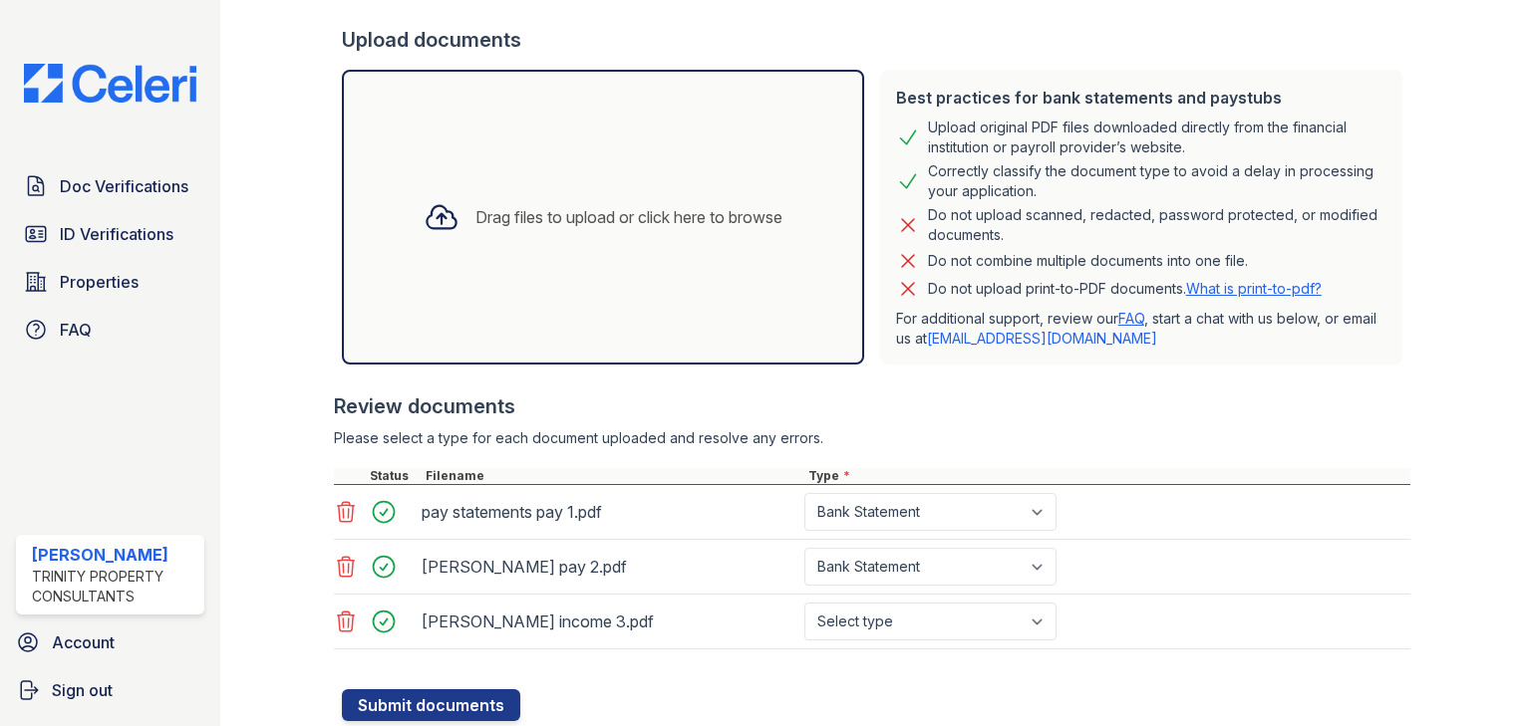
scroll to position [420, 0]
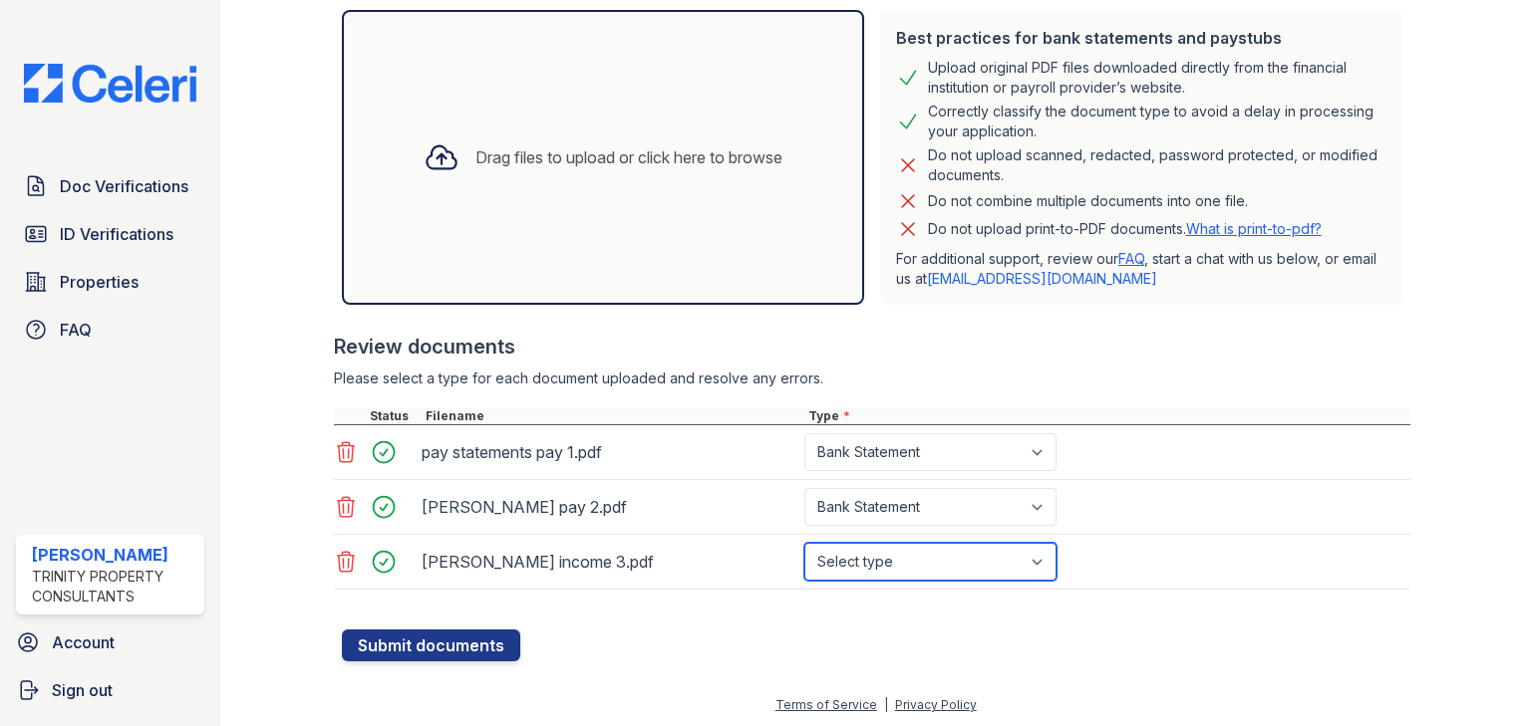
click at [869, 556] on select "Select type Paystub Bank Statement Offer Letter Tax Documents Benefit Award Let…" at bounding box center [930, 562] width 252 height 38
select select "bank_statement"
click at [804, 543] on select "Select type Paystub Bank Statement Offer Letter Tax Documents Benefit Award Let…" at bounding box center [930, 562] width 252 height 38
click at [483, 145] on div "Drag files to upload or click here to browse" at bounding box center [628, 157] width 307 height 24
click at [585, 177] on div "Drag files to upload or click here to browse" at bounding box center [603, 158] width 391 height 68
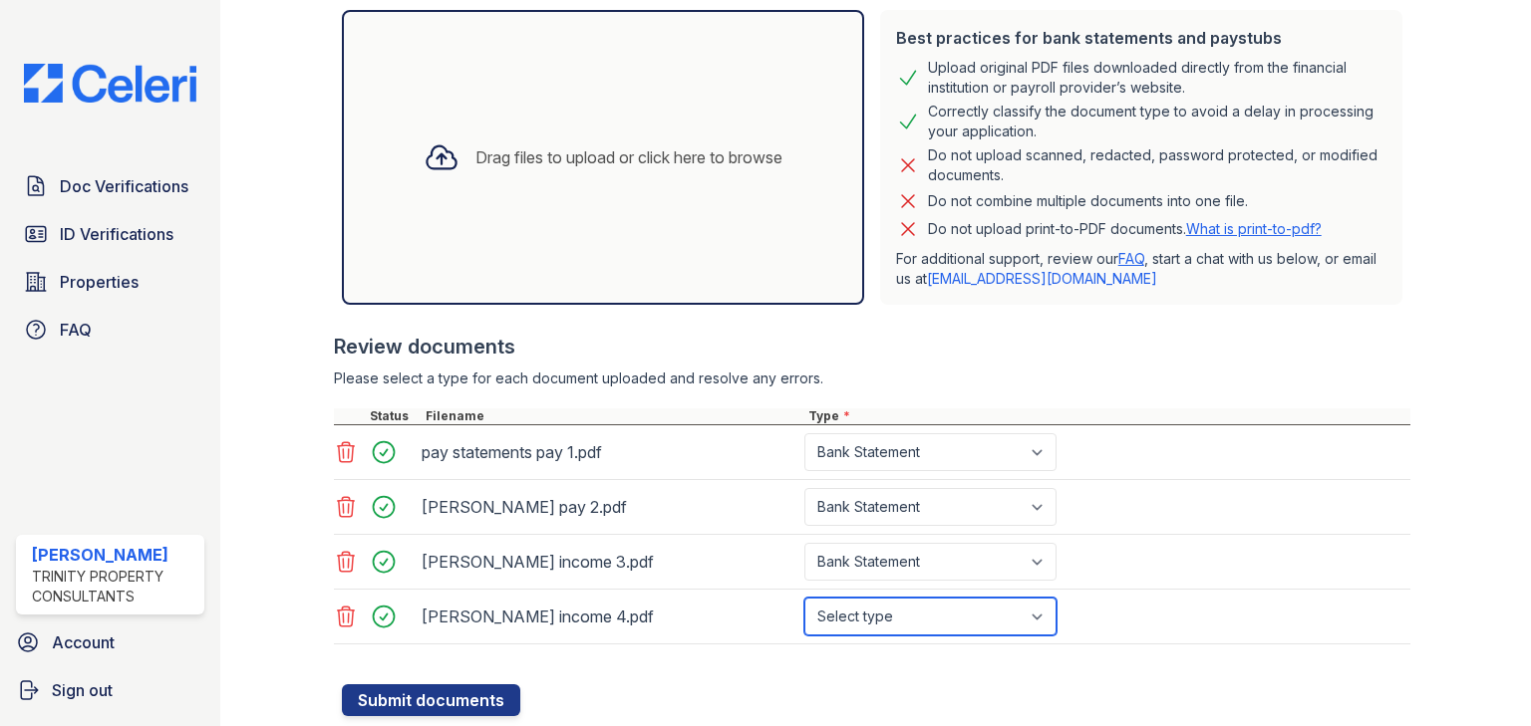
drag, startPoint x: 877, startPoint y: 610, endPoint x: 885, endPoint y: 635, distance: 26.2
click at [877, 610] on select "Select type Paystub Bank Statement Offer Letter Tax Documents Benefit Award Let…" at bounding box center [930, 617] width 252 height 38
select select "bank_statement"
click at [804, 598] on select "Select type Paystub Bank Statement Offer Letter Tax Documents Benefit Award Let…" at bounding box center [930, 617] width 252 height 38
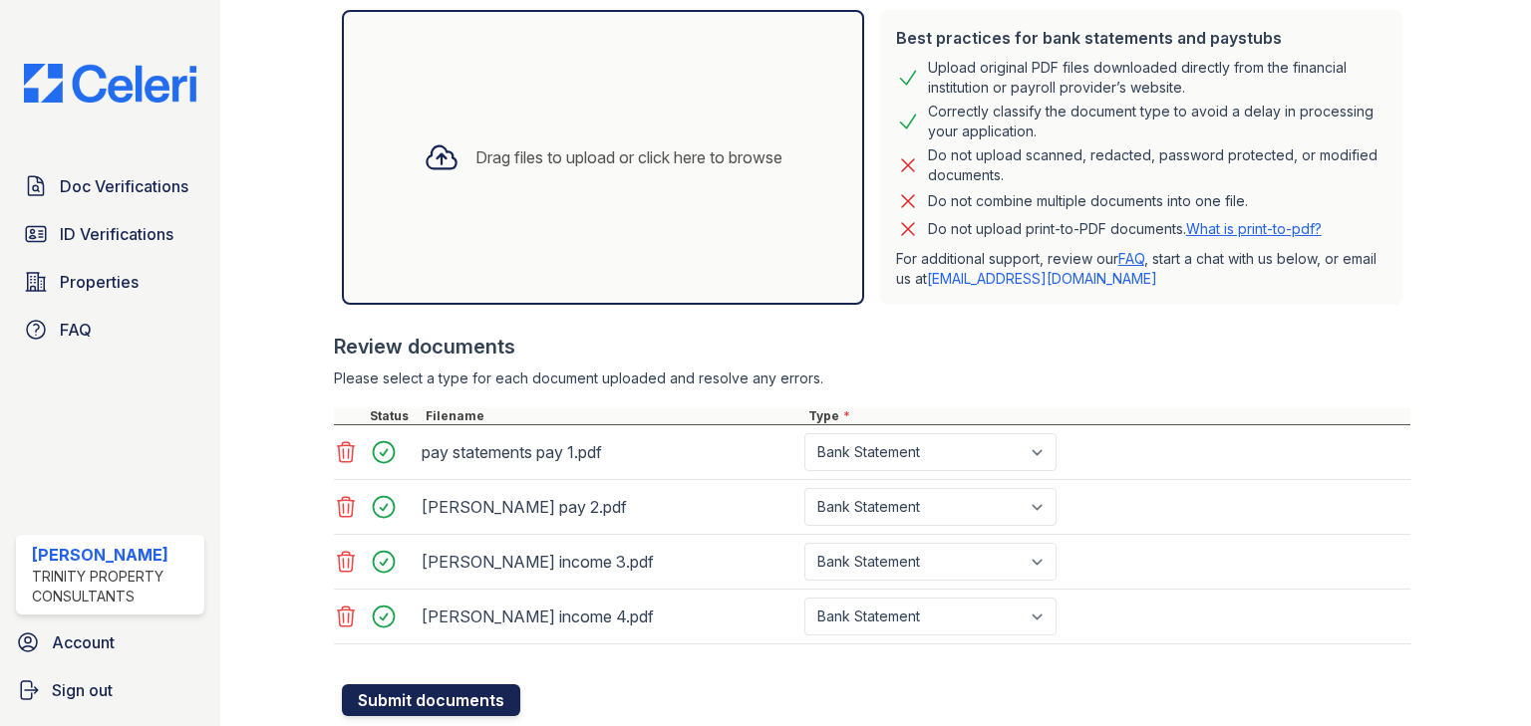
click at [492, 700] on button "Submit documents" at bounding box center [431, 701] width 178 height 32
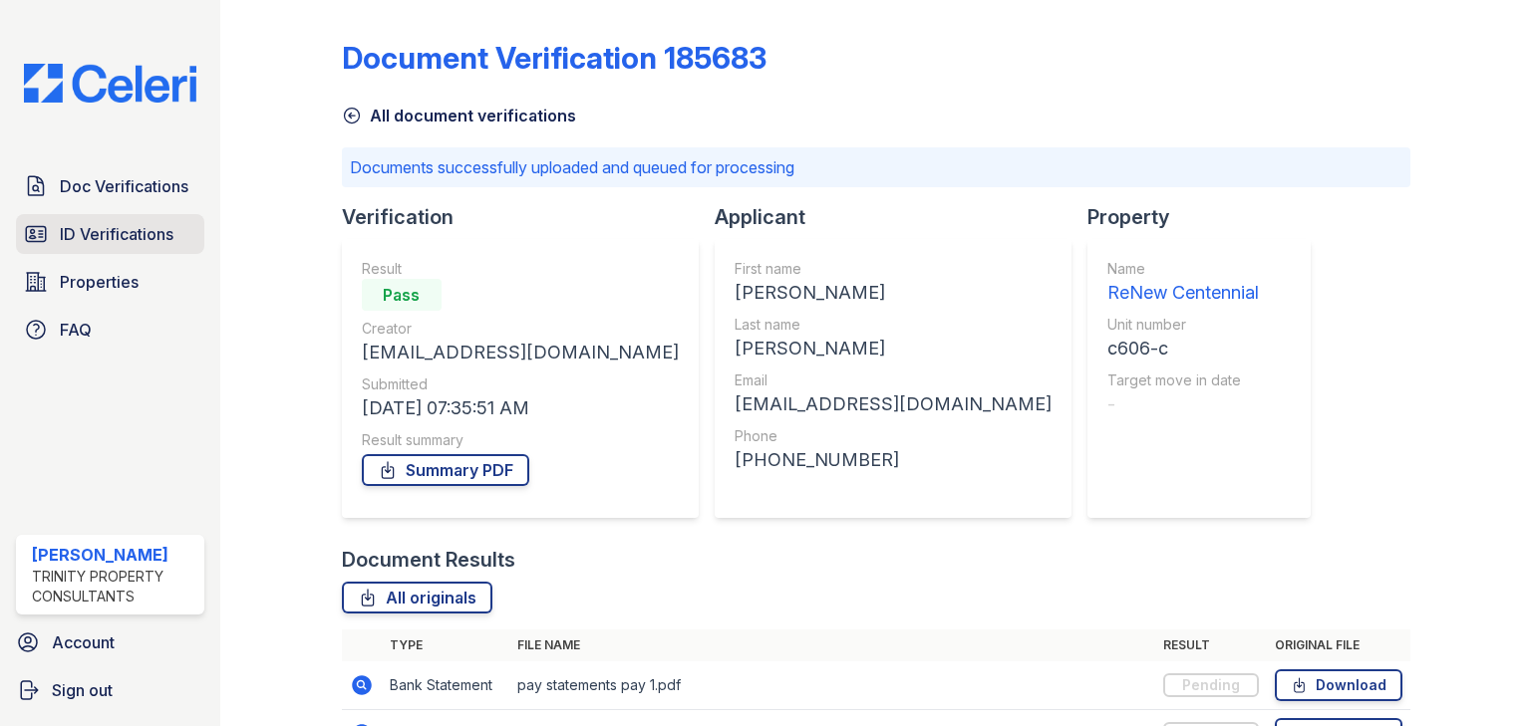
drag, startPoint x: 125, startPoint y: 199, endPoint x: 156, endPoint y: 213, distance: 34.8
click at [125, 199] on link "Doc Verifications" at bounding box center [110, 186] width 188 height 40
